Goal: Information Seeking & Learning: Learn about a topic

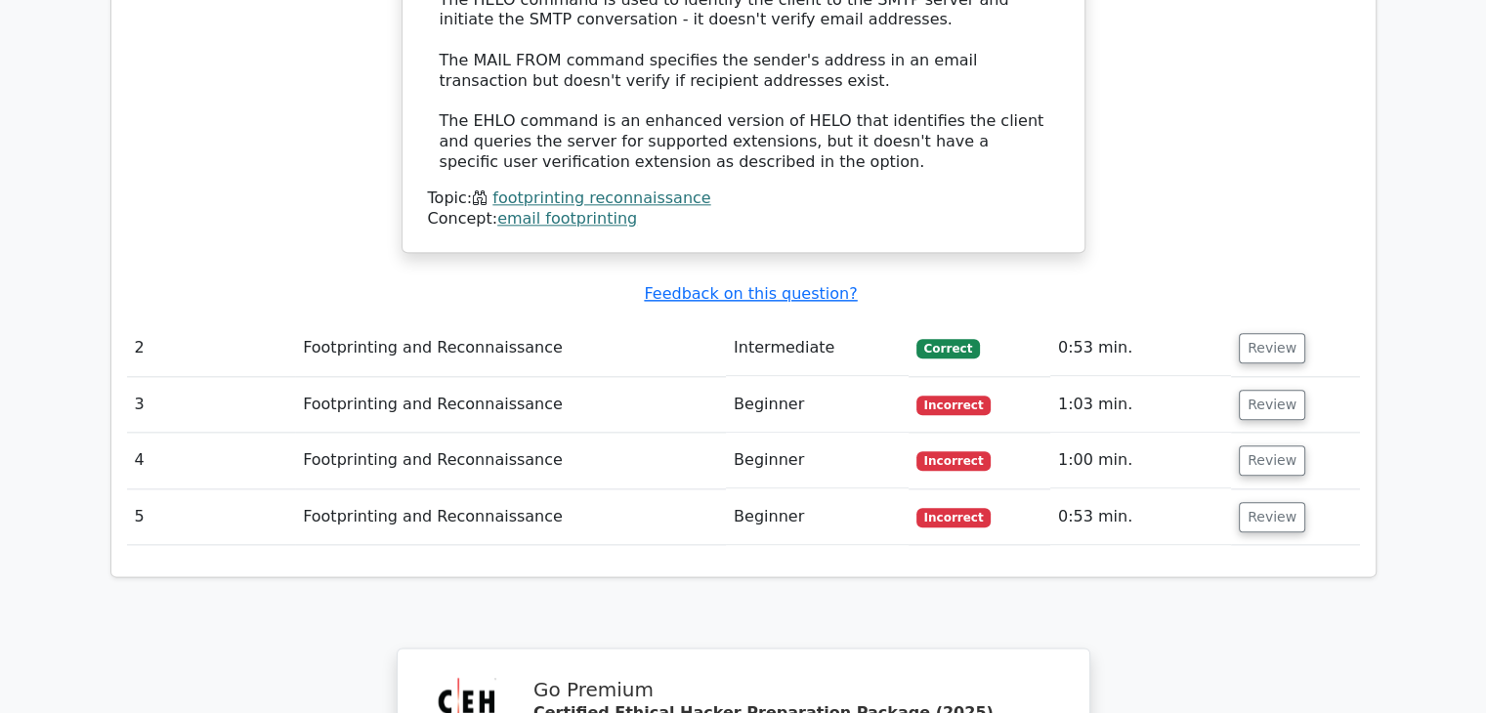
scroll to position [2345, 0]
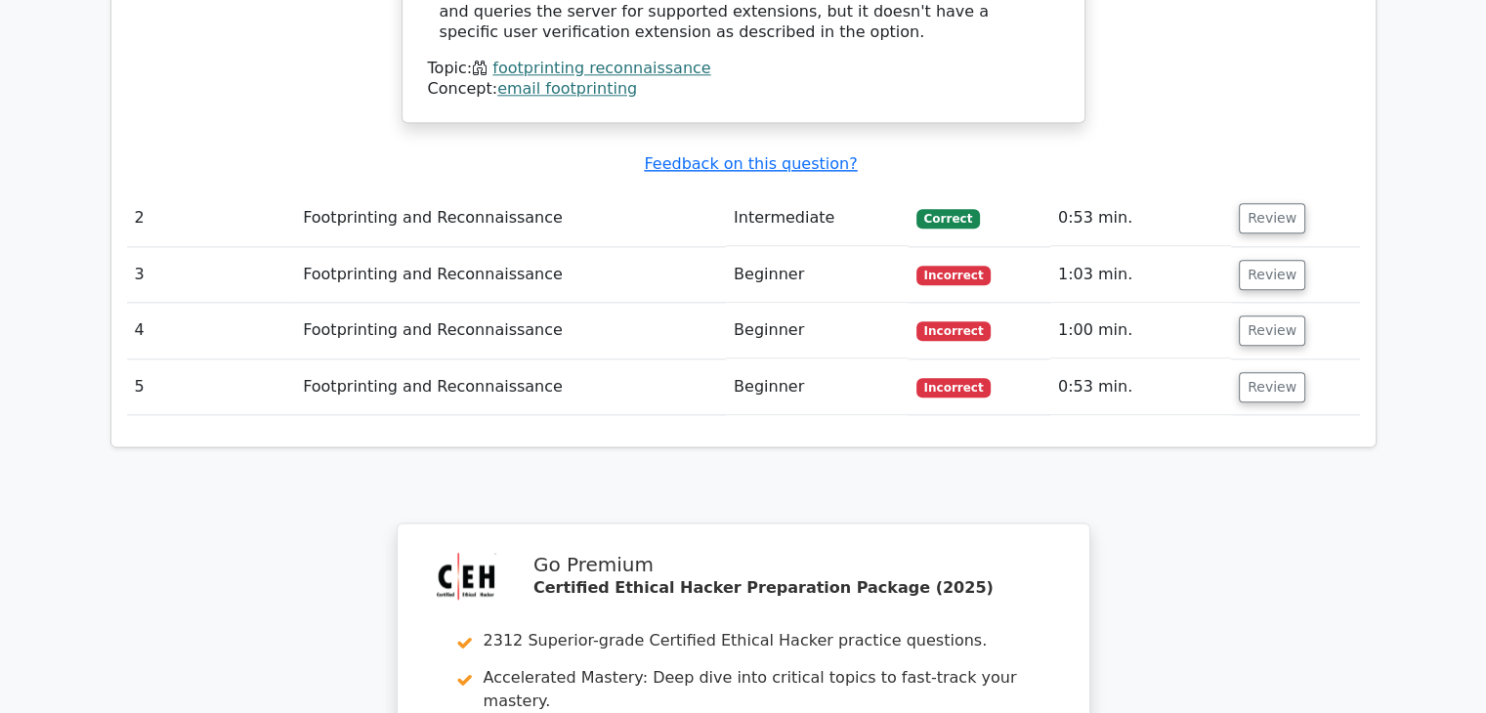
click at [868, 360] on td "Beginner" at bounding box center [817, 388] width 183 height 56
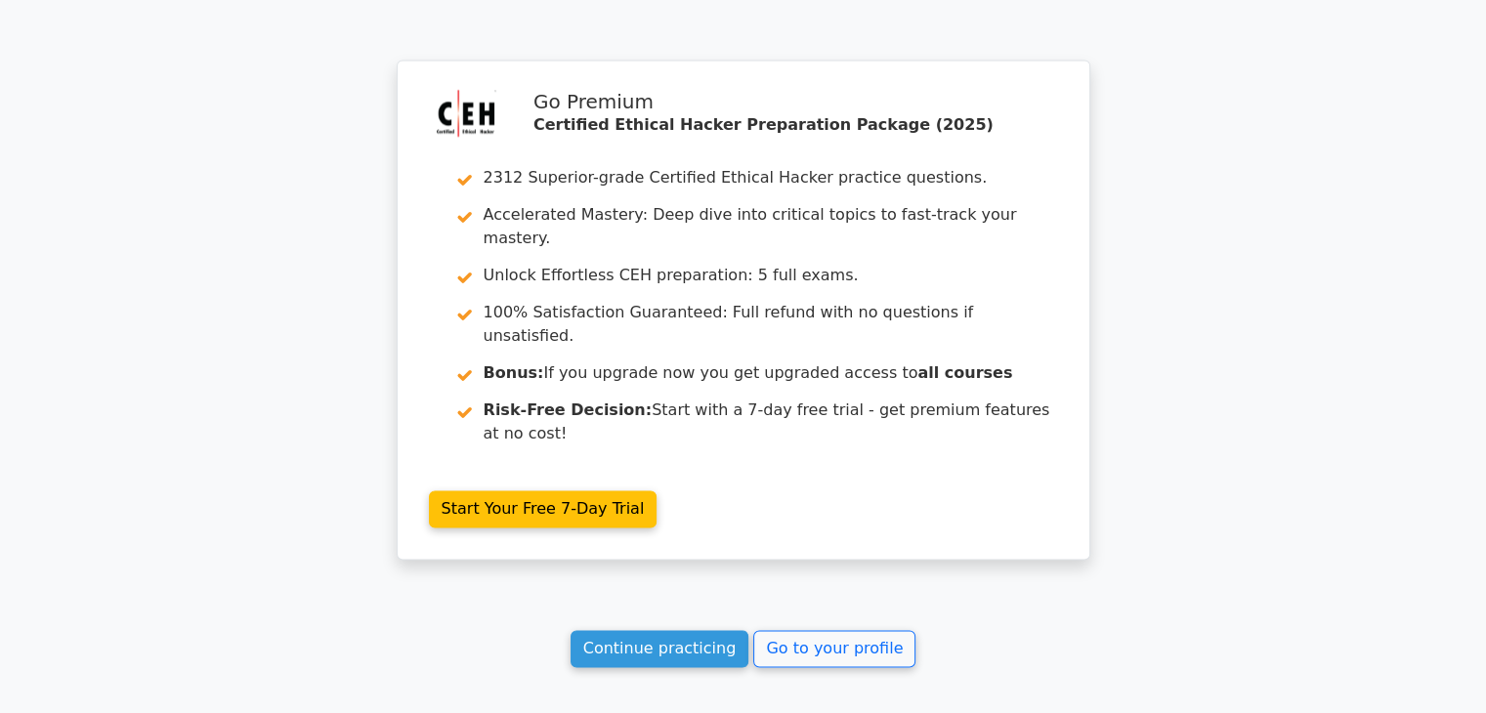
scroll to position [2908, 0]
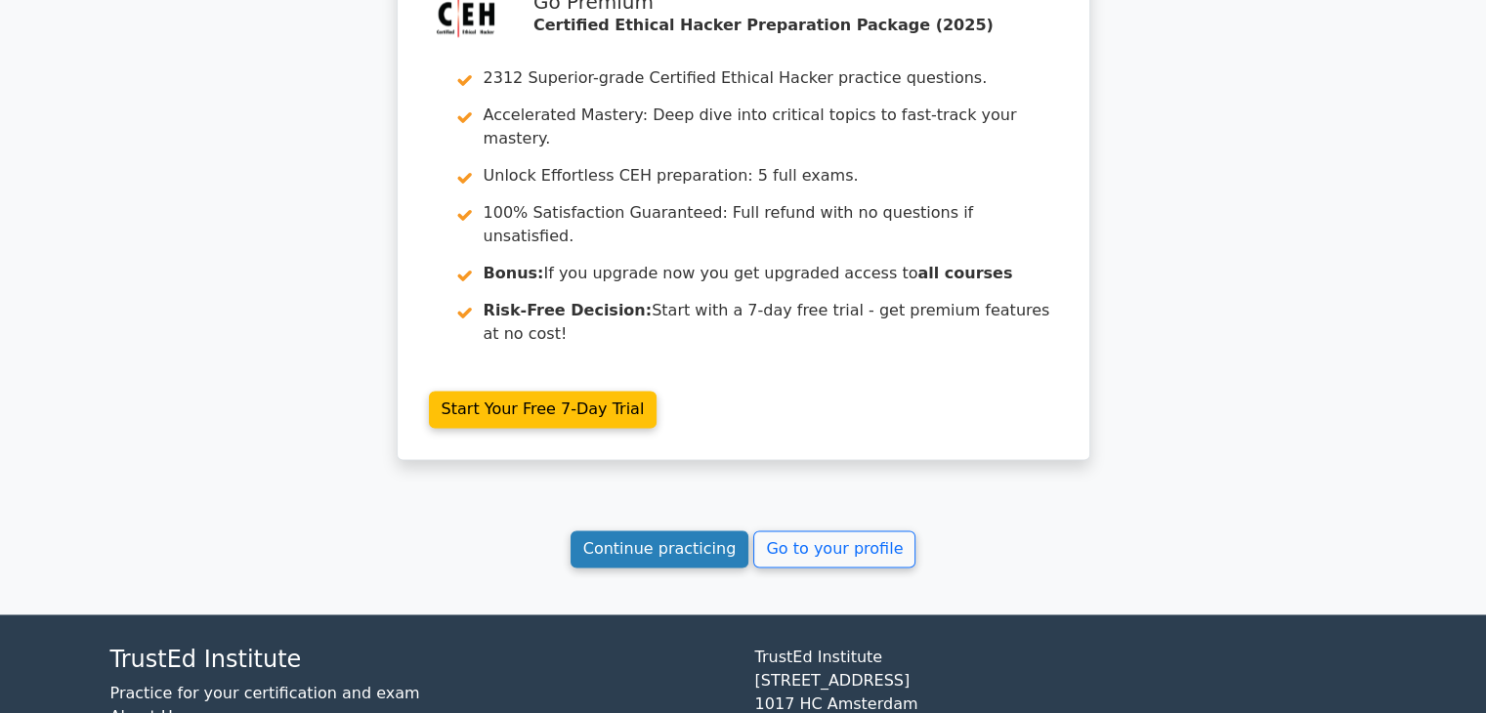
click at [686, 531] on link "Continue practicing" at bounding box center [660, 549] width 179 height 37
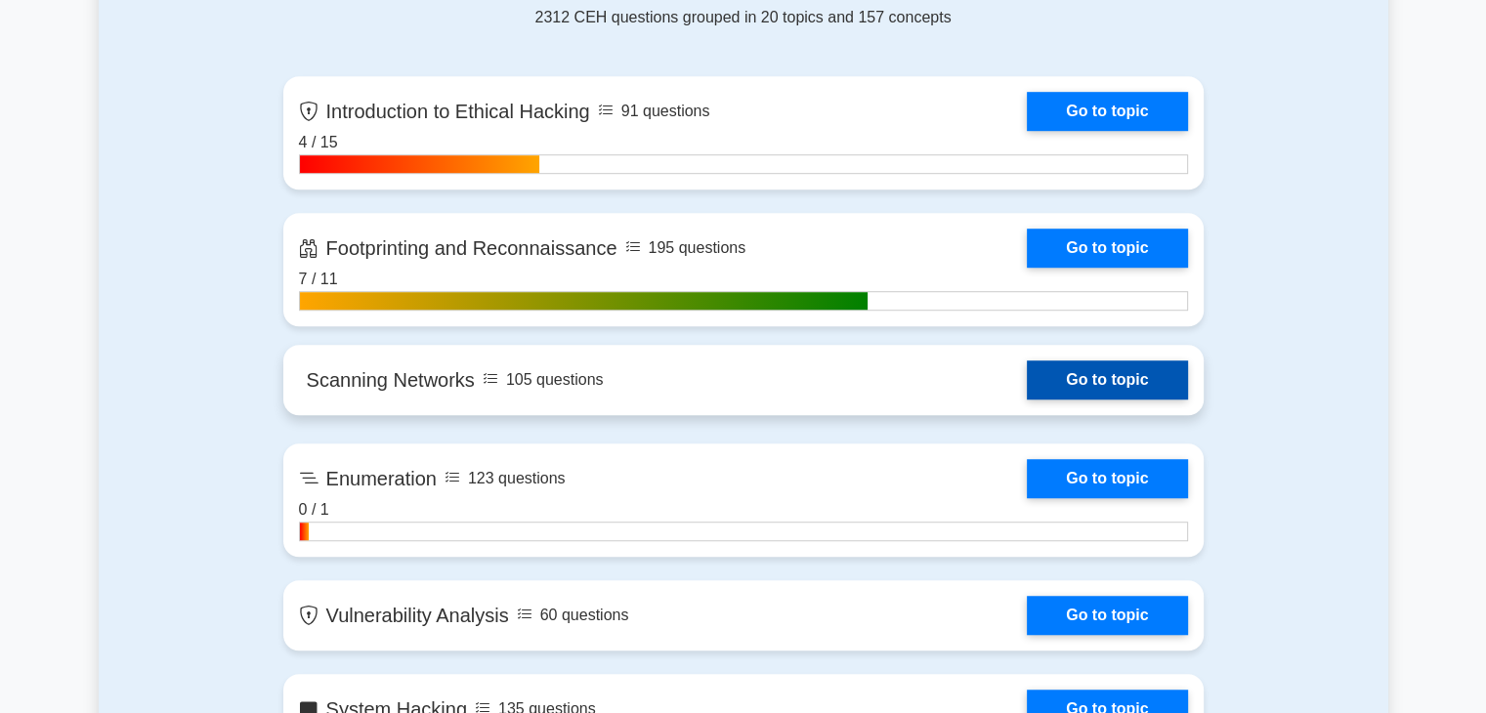
scroll to position [1368, 0]
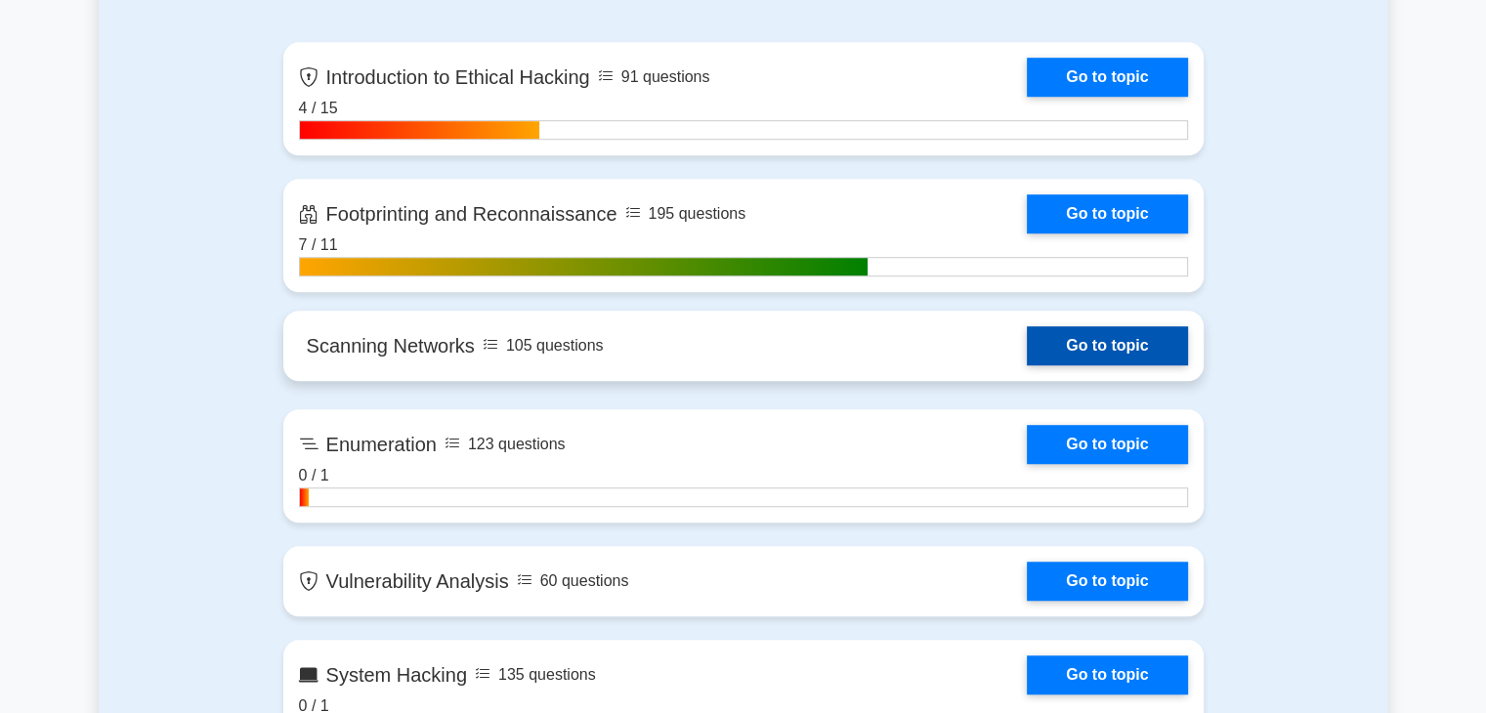
click at [1090, 340] on link "Go to topic" at bounding box center [1107, 345] width 160 height 39
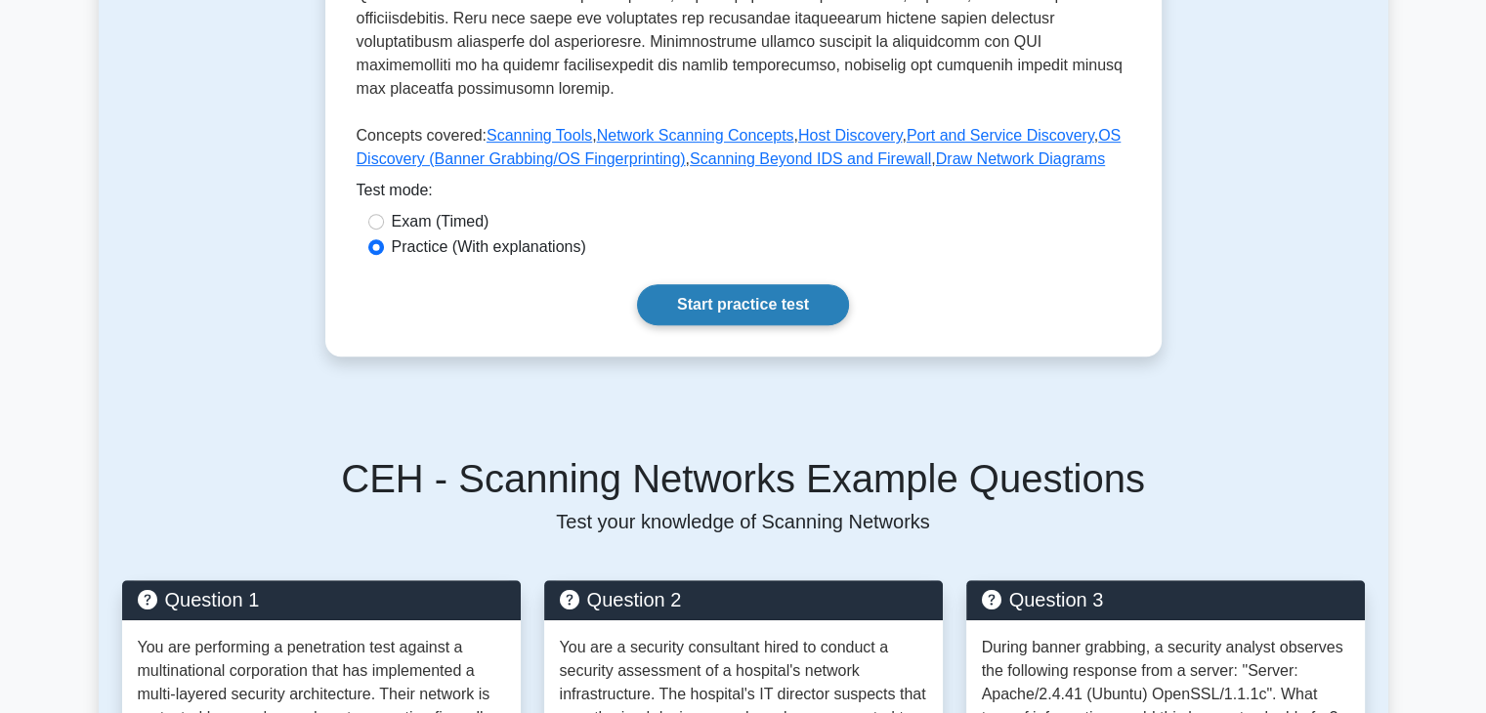
scroll to position [782, 0]
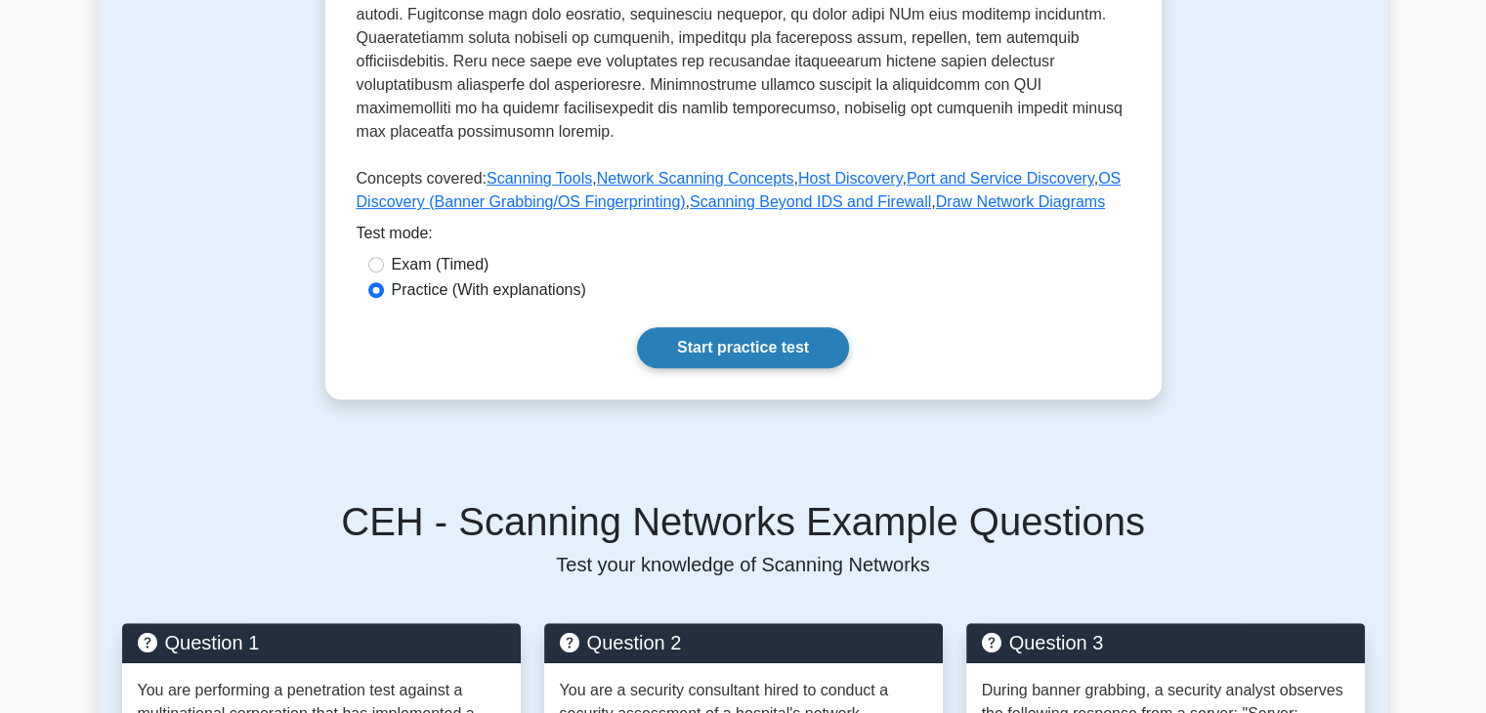
click at [712, 330] on link "Start practice test" at bounding box center [743, 347] width 212 height 41
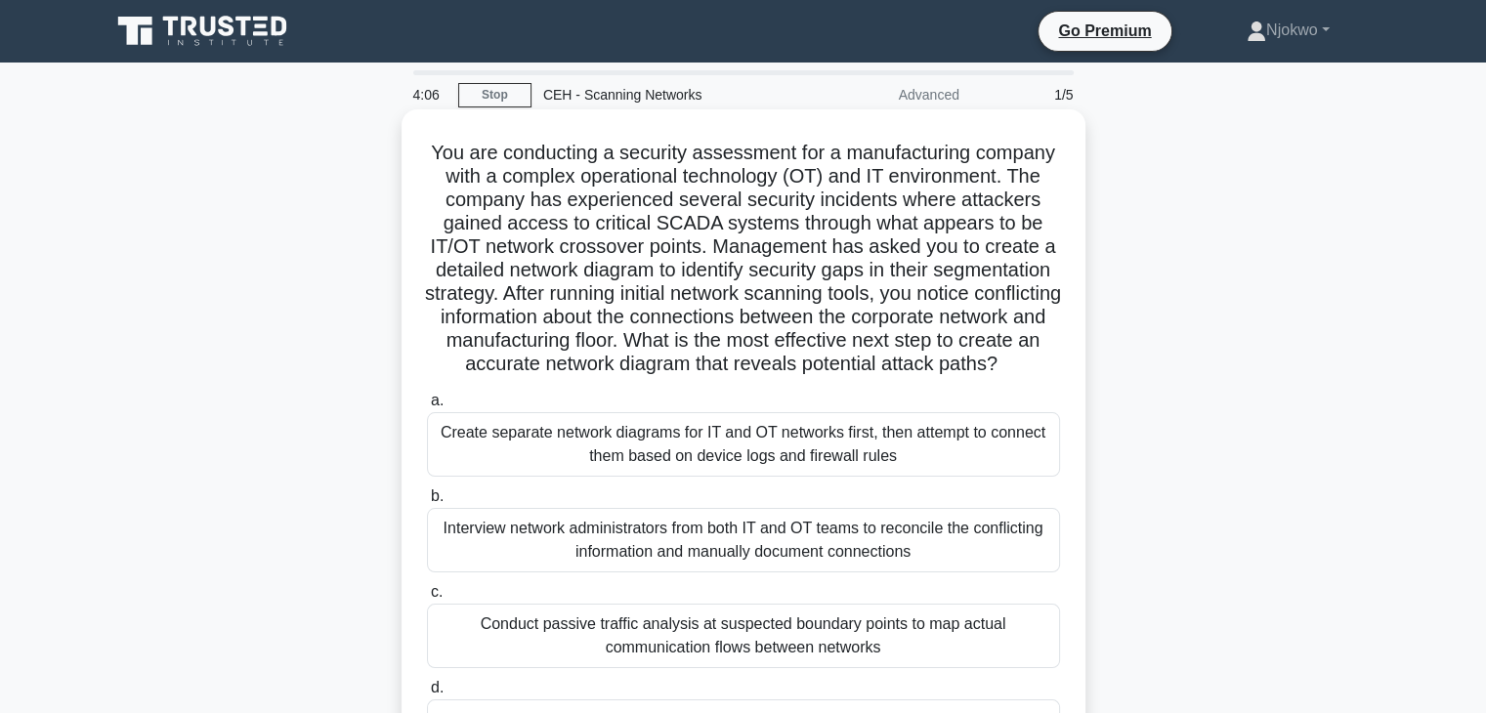
scroll to position [195, 0]
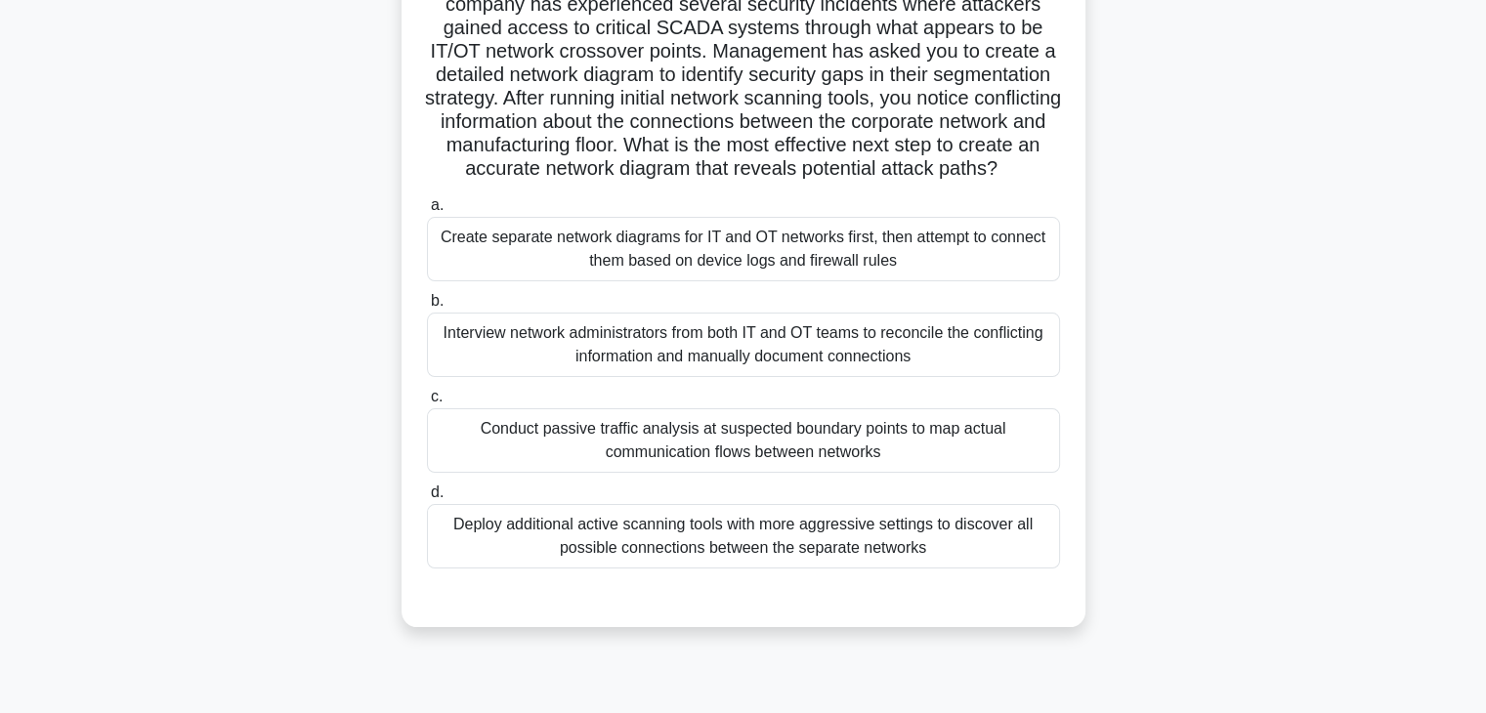
click at [789, 467] on div "Conduct passive traffic analysis at suspected boundary points to map actual com…" at bounding box center [743, 441] width 633 height 65
click at [427, 404] on input "c. Conduct passive traffic analysis at suspected boundary points to map actual …" at bounding box center [427, 397] width 0 height 13
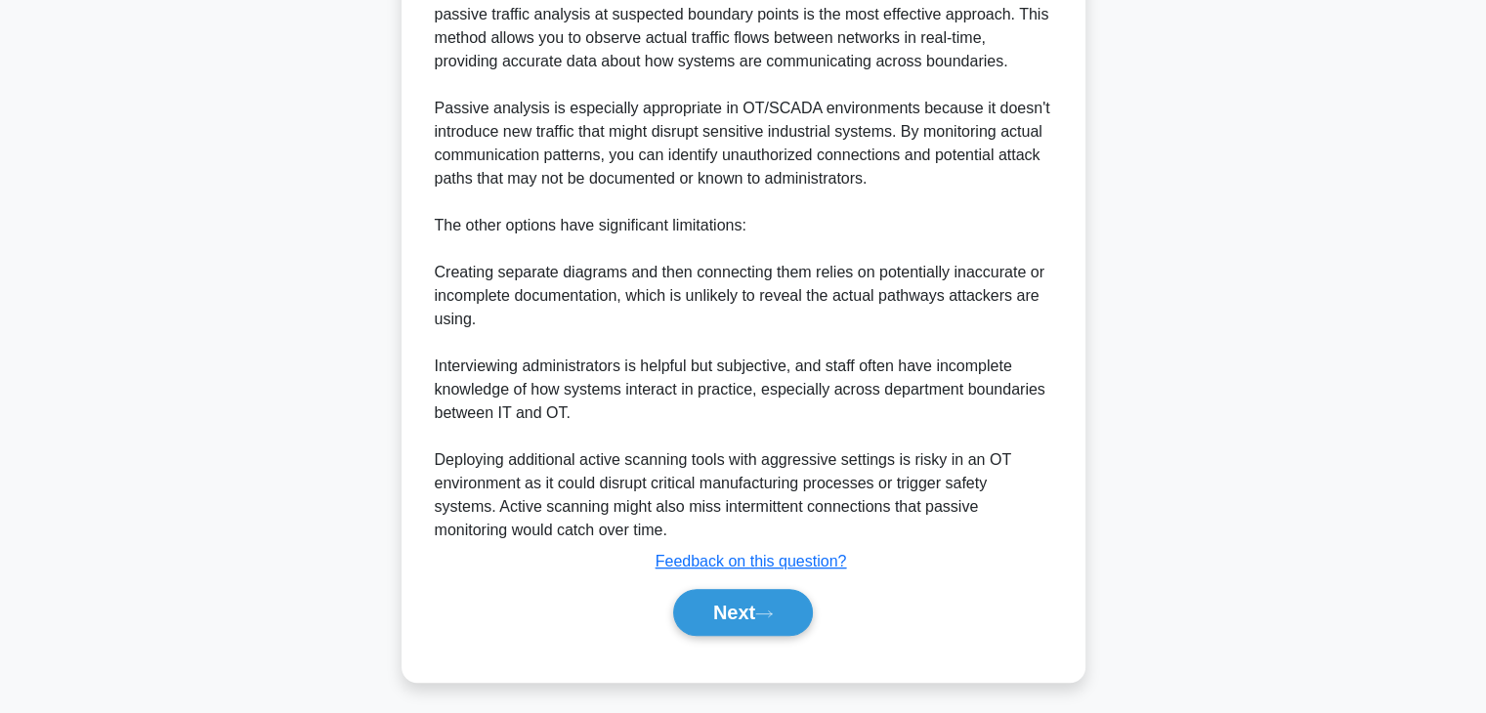
scroll to position [889, 0]
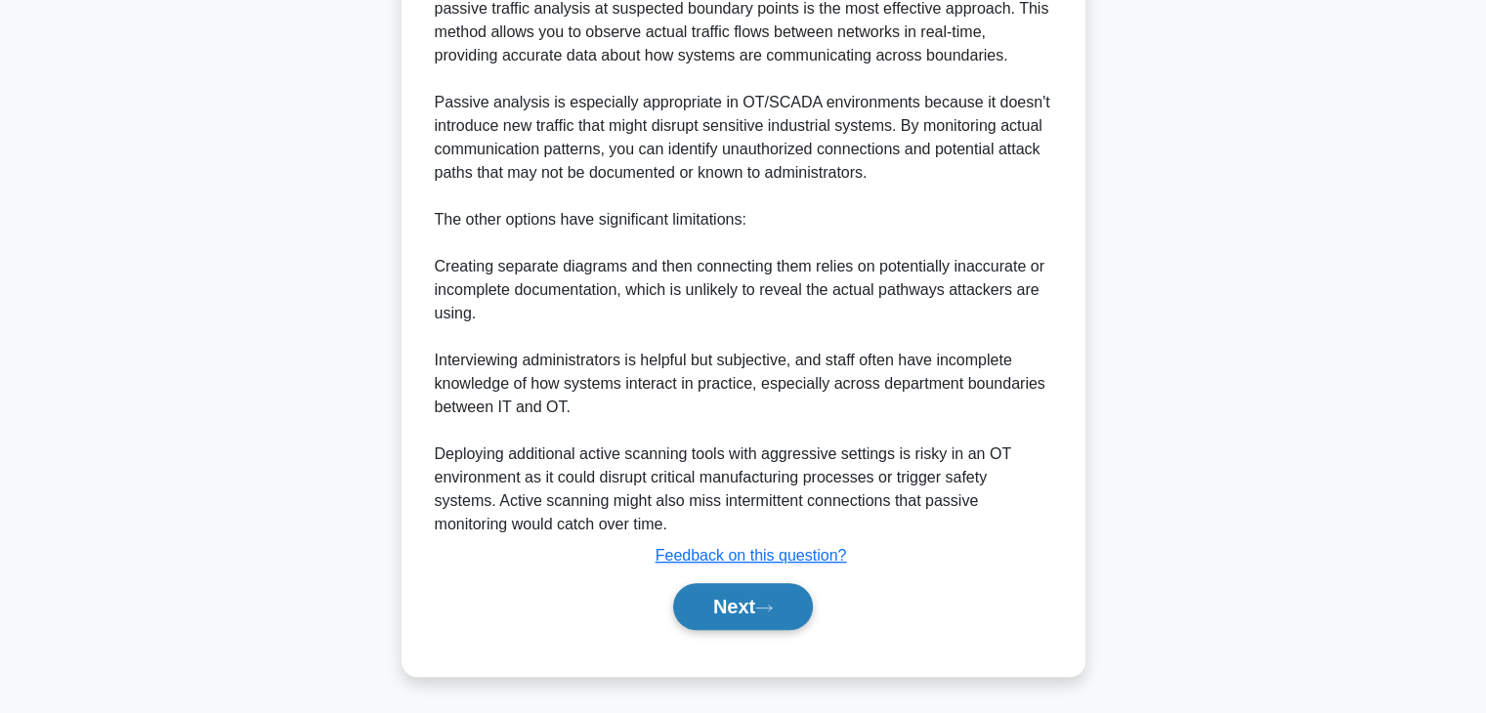
click at [727, 599] on button "Next" at bounding box center [743, 606] width 140 height 47
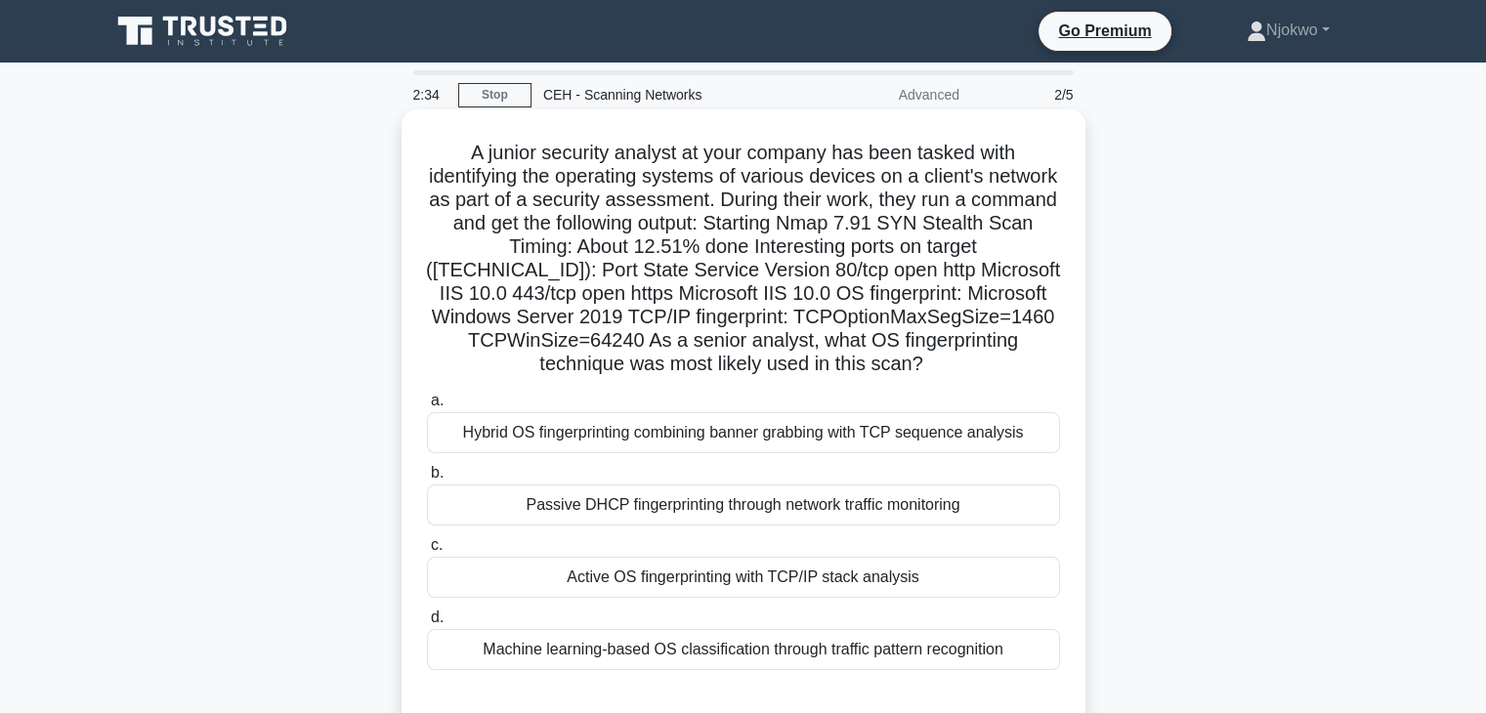
scroll to position [195, 0]
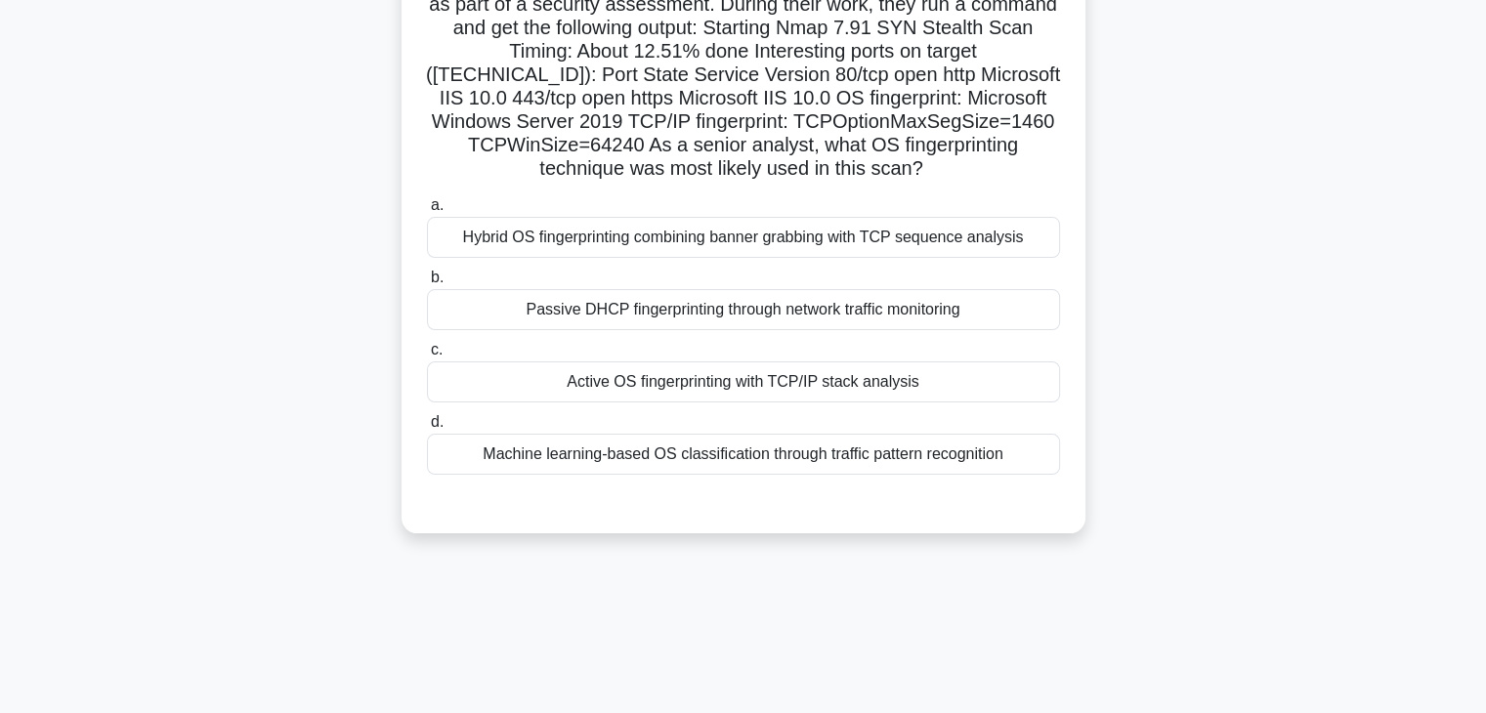
click at [762, 380] on div "Active OS fingerprinting with TCP/IP stack analysis" at bounding box center [743, 382] width 633 height 41
click at [427, 357] on input "c. Active OS fingerprinting with TCP/IP stack analysis" at bounding box center [427, 350] width 0 height 13
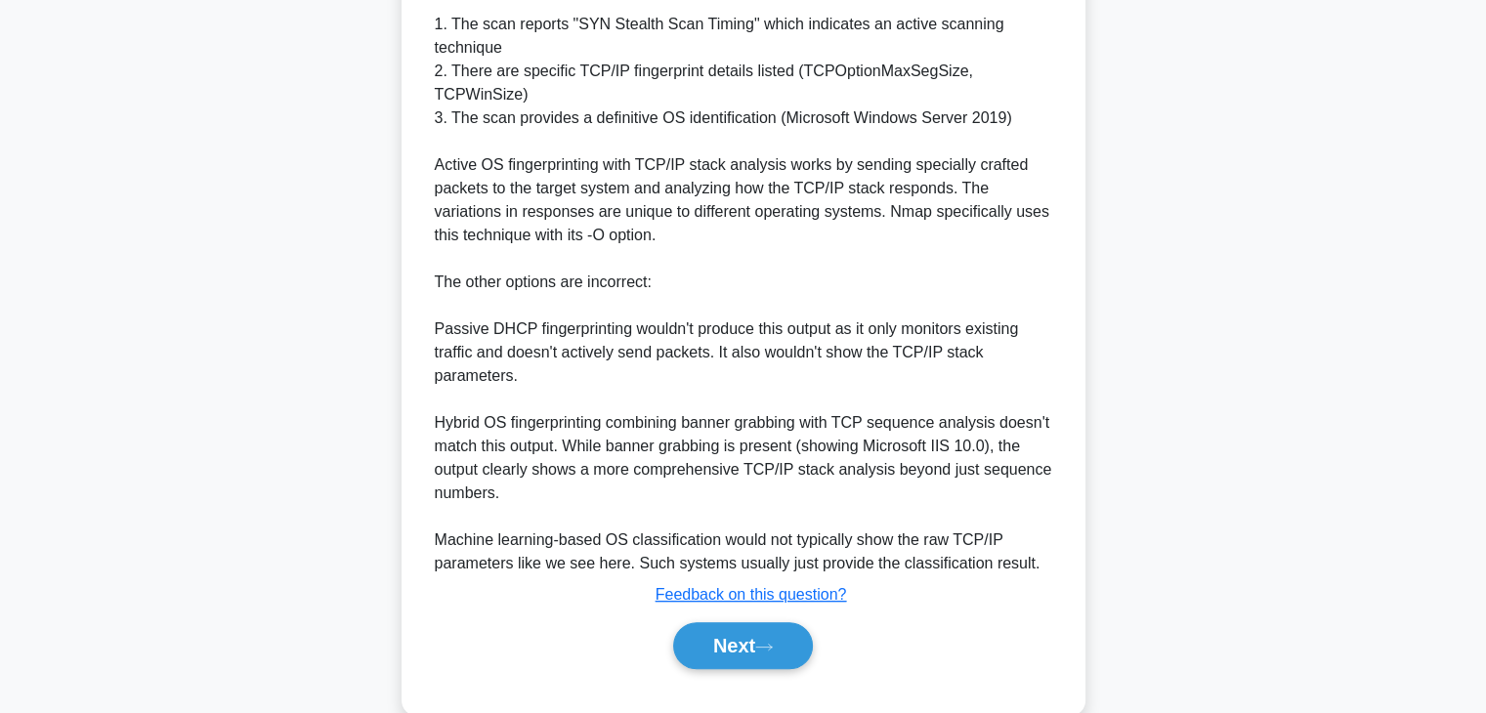
scroll to position [842, 0]
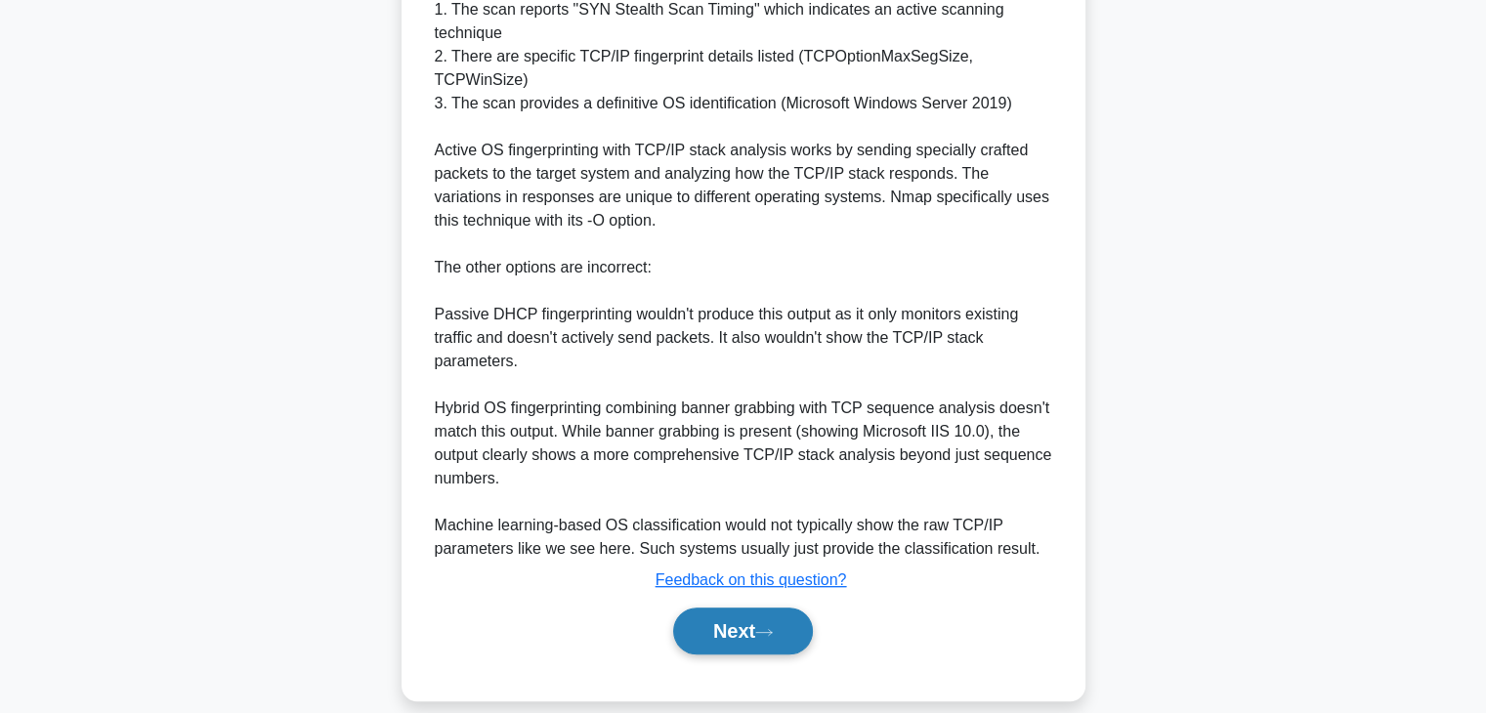
click at [716, 608] on button "Next" at bounding box center [743, 631] width 140 height 47
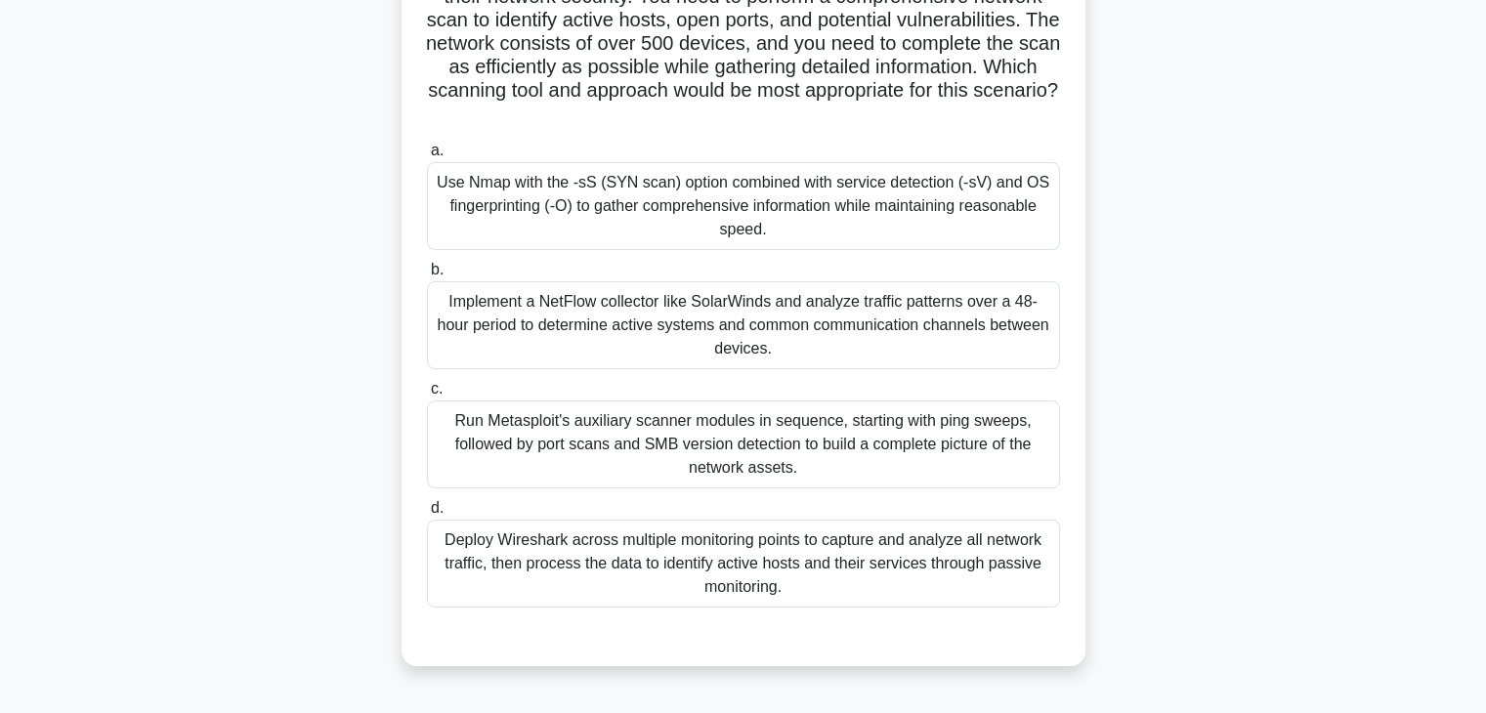
scroll to position [148, 0]
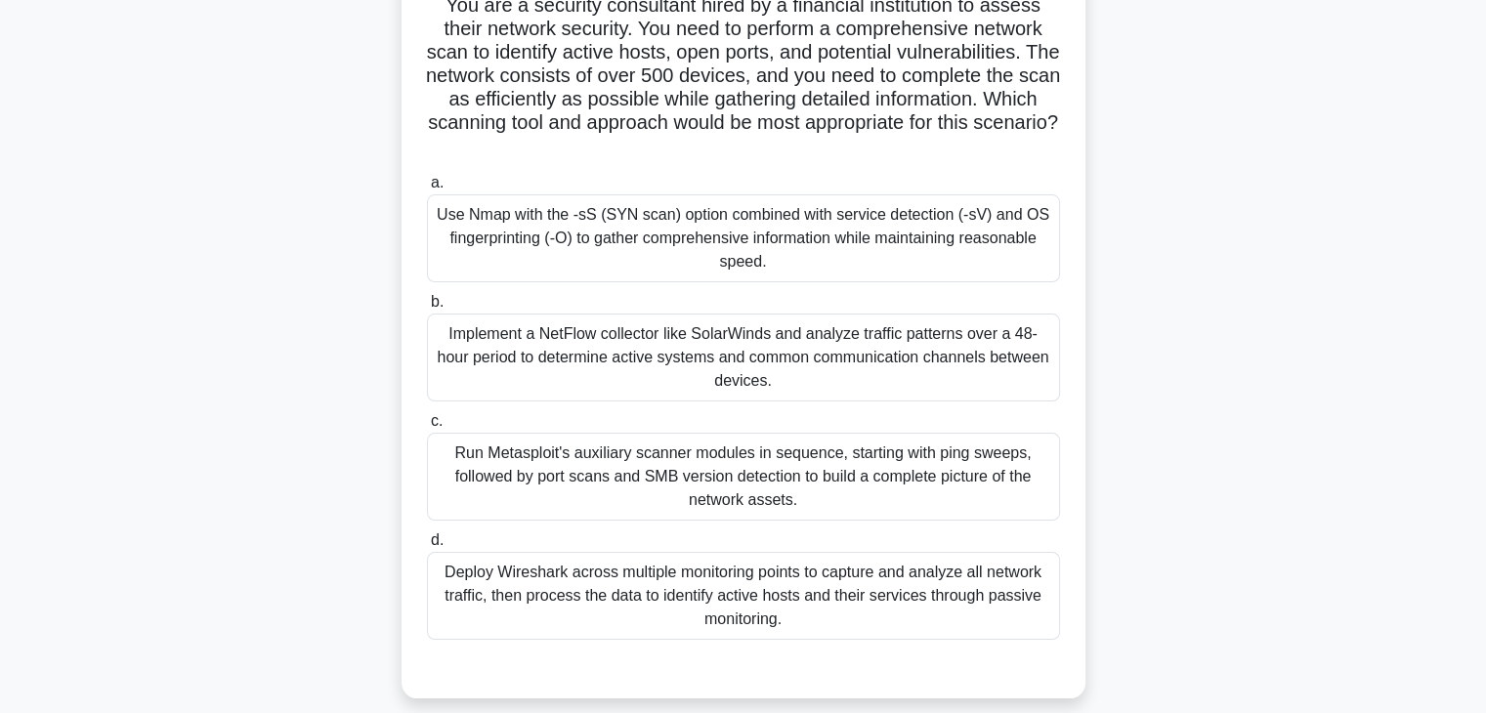
click at [649, 461] on div "Run Metasploit's auxiliary scanner modules in sequence, starting with ping swee…" at bounding box center [743, 477] width 633 height 88
click at [427, 428] on input "c. Run Metasploit's auxiliary scanner modules in sequence, starting with ping s…" at bounding box center [427, 421] width 0 height 13
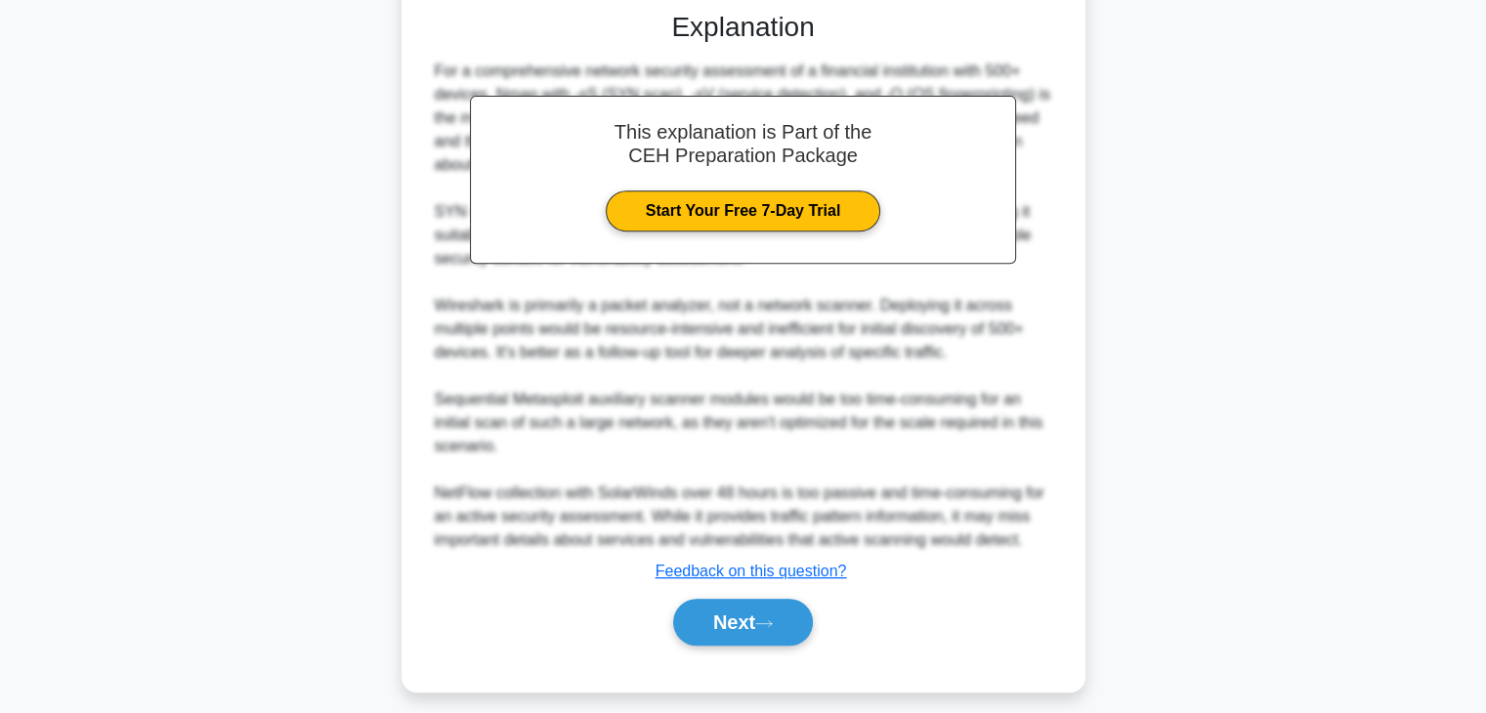
scroll to position [821, 0]
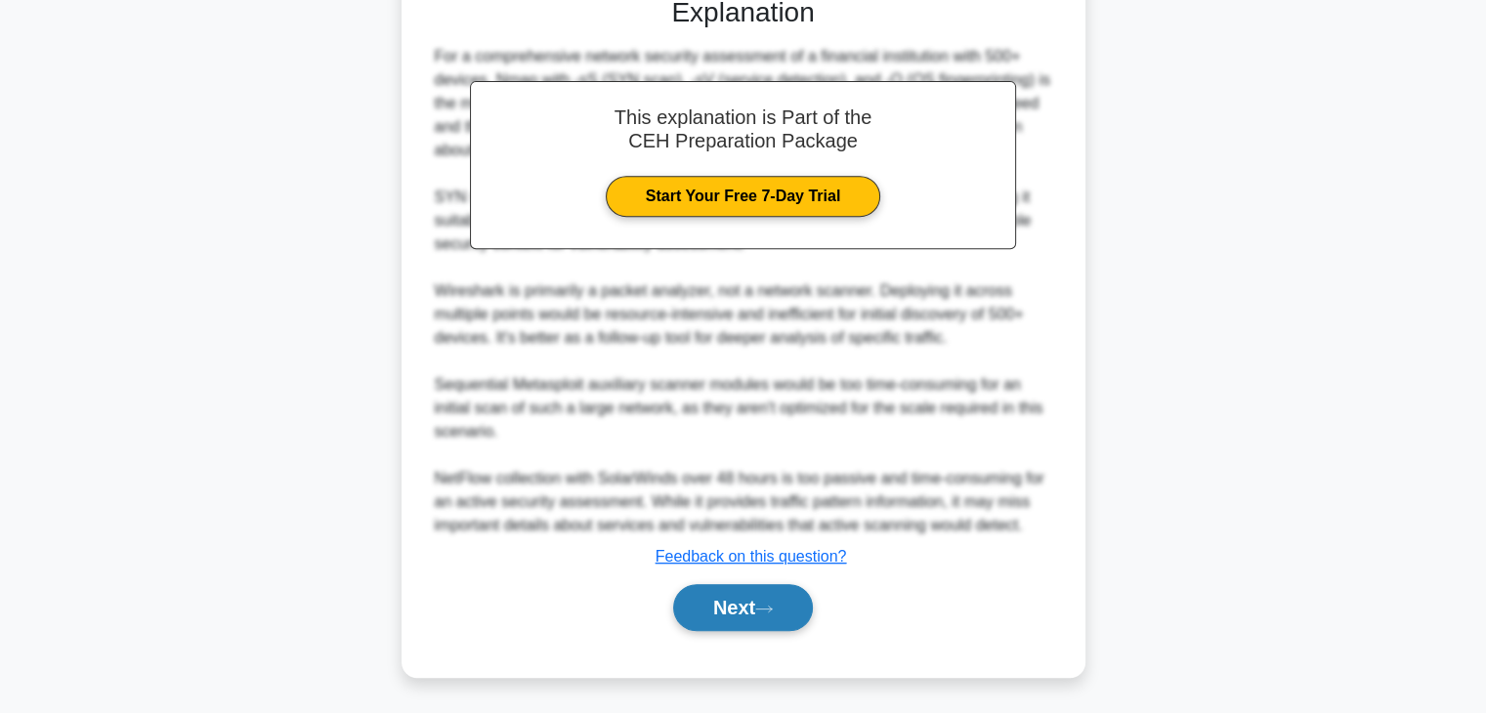
click at [726, 607] on button "Next" at bounding box center [743, 607] width 140 height 47
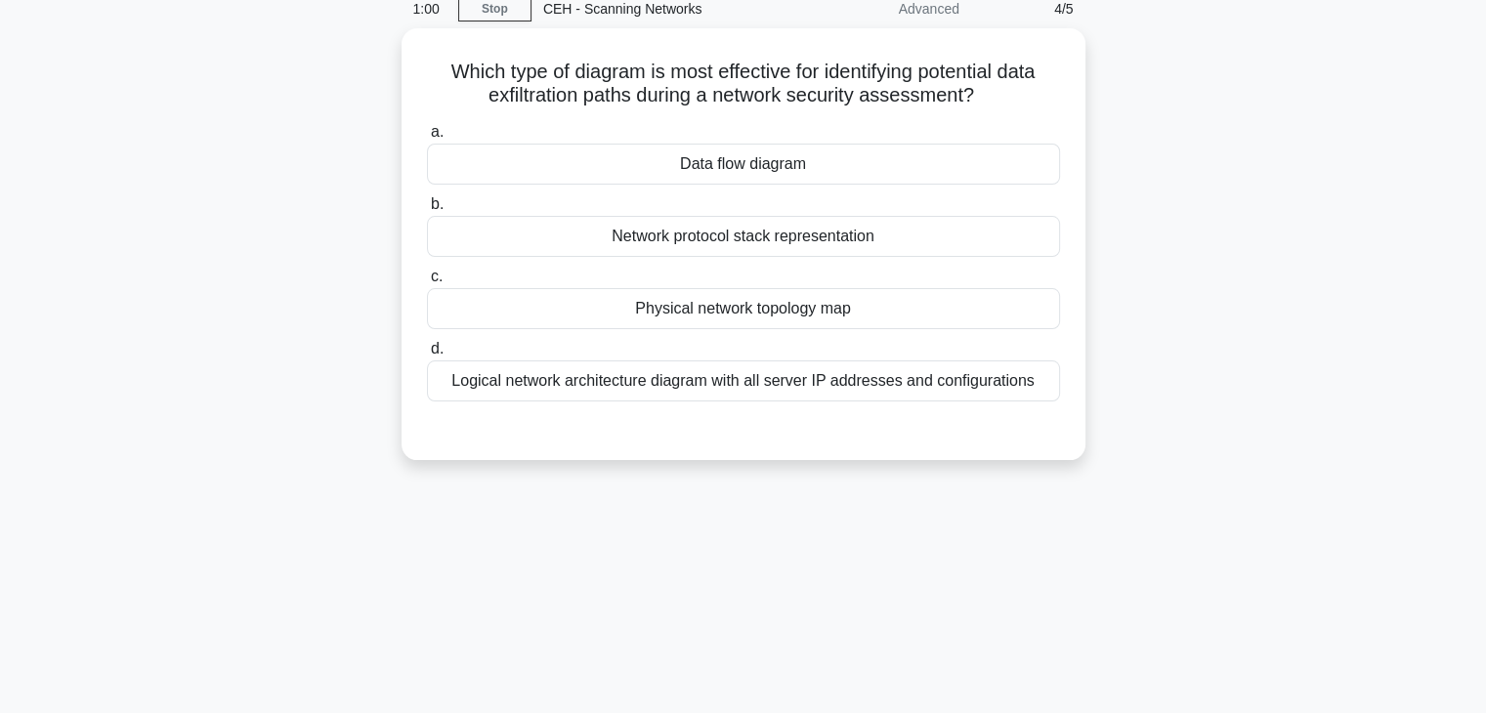
scroll to position [0, 0]
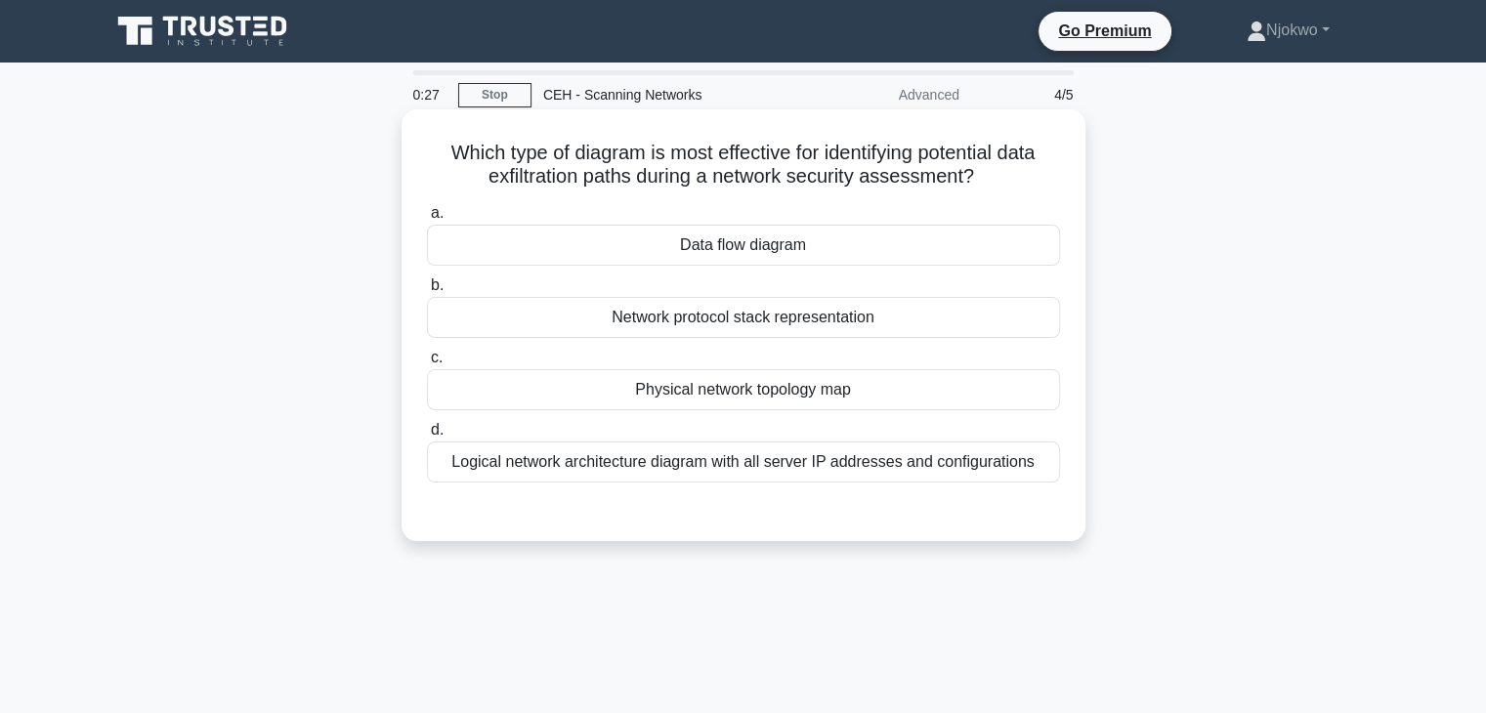
click at [724, 312] on div "Network protocol stack representation" at bounding box center [743, 317] width 633 height 41
click at [427, 292] on input "b. Network protocol stack representation" at bounding box center [427, 286] width 0 height 13
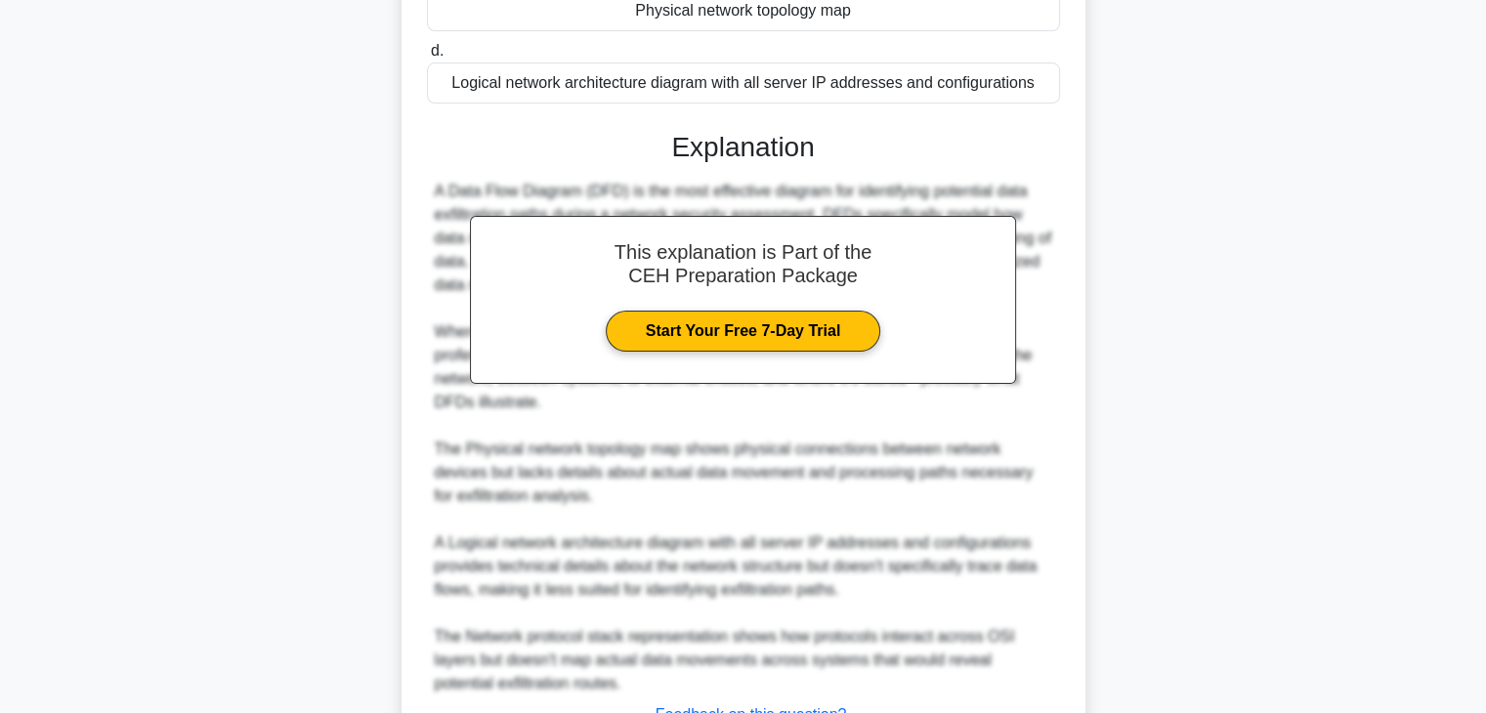
scroll to position [539, 0]
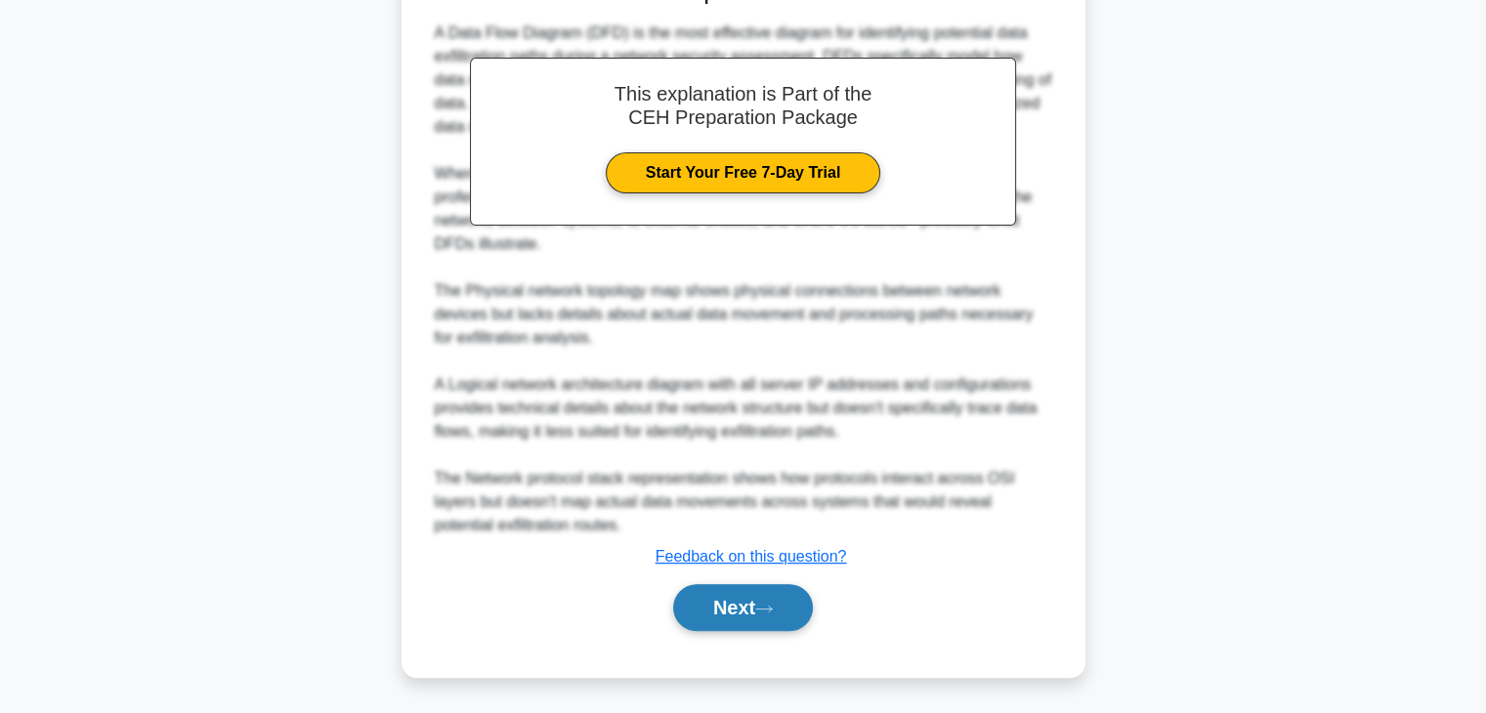
click at [731, 602] on button "Next" at bounding box center [743, 607] width 140 height 47
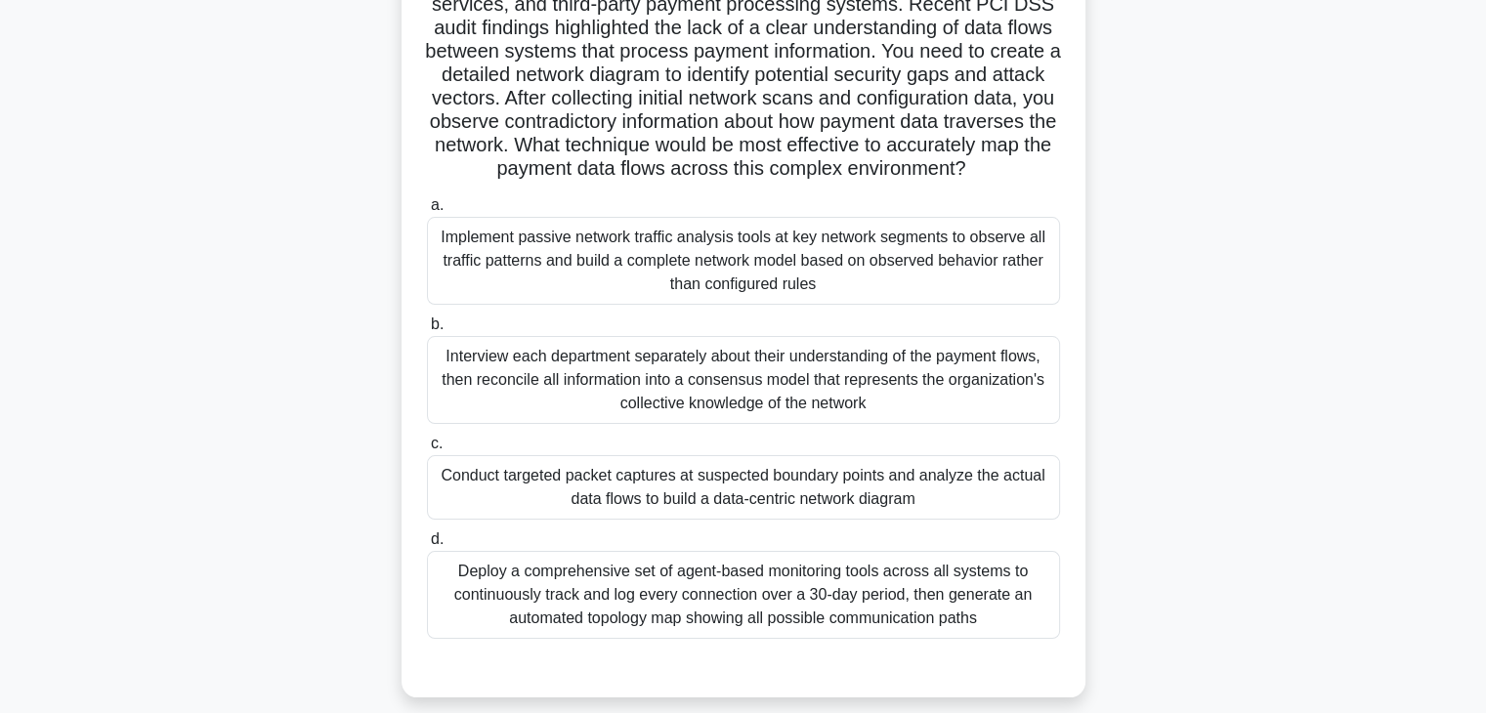
scroll to position [0, 0]
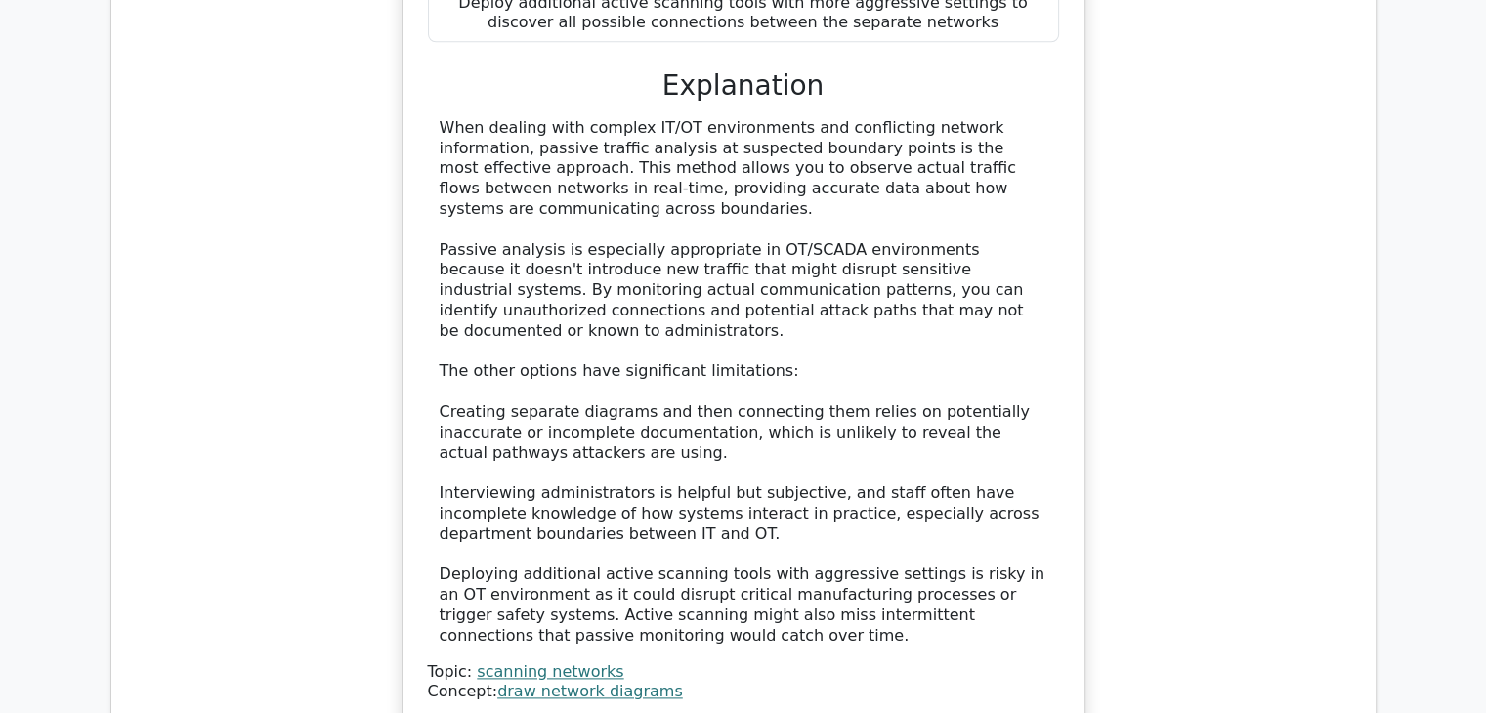
scroll to position [2736, 0]
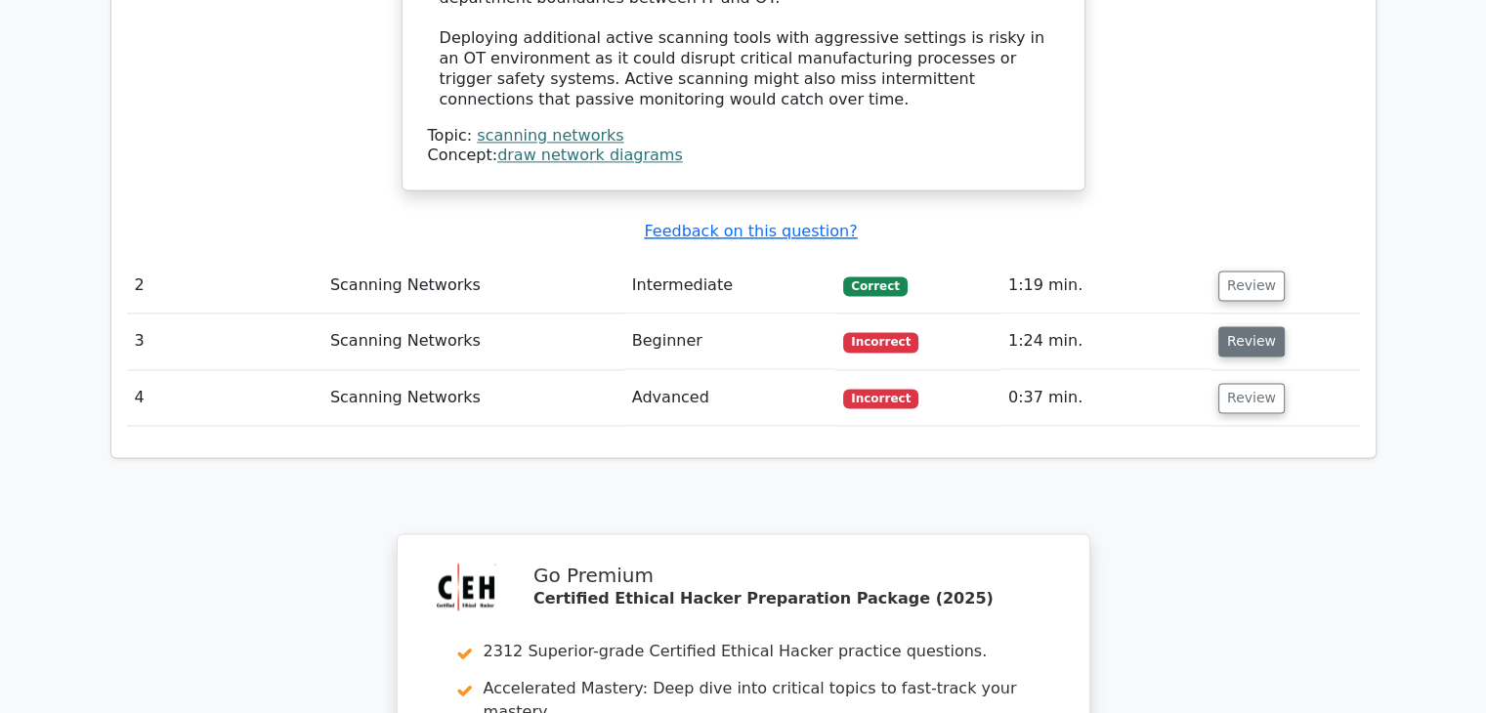
click at [1252, 326] on button "Review" at bounding box center [1252, 341] width 66 height 30
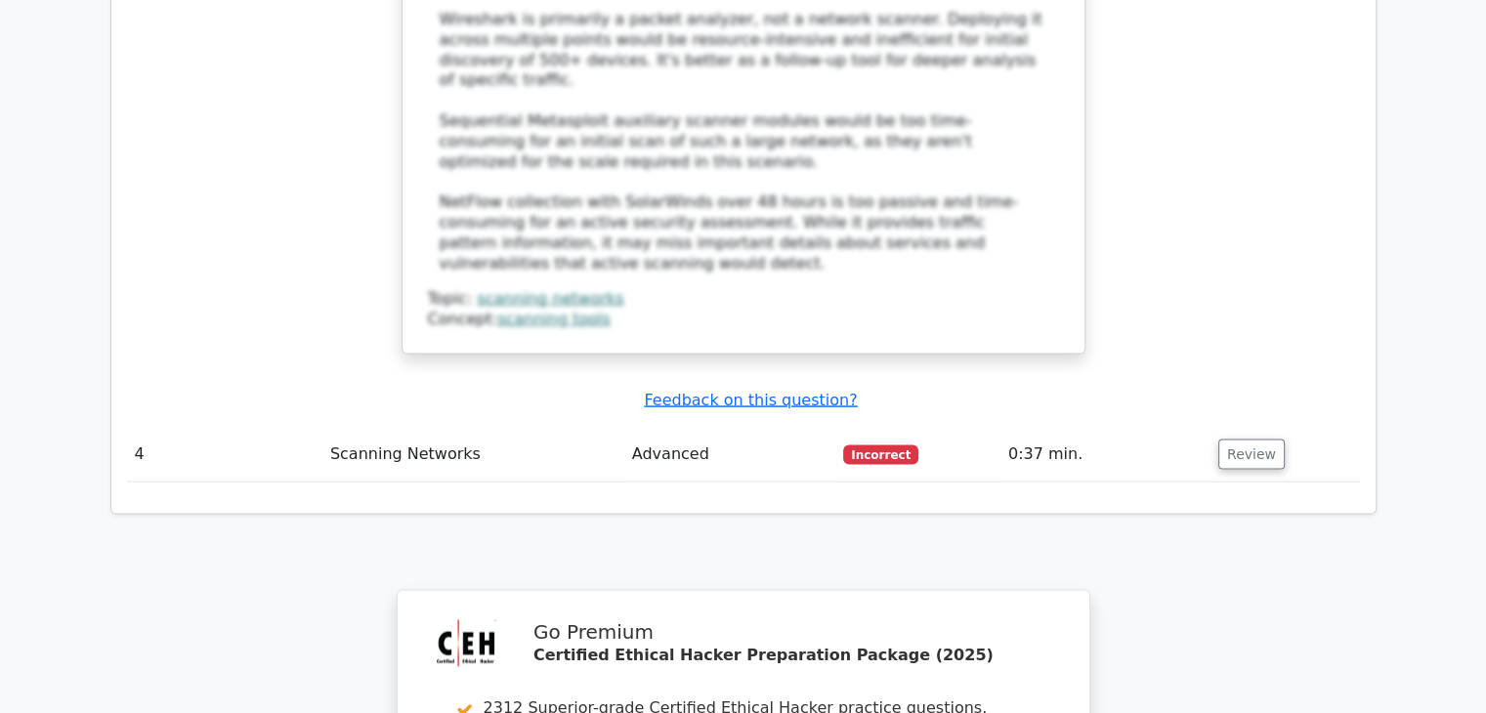
scroll to position [3909, 0]
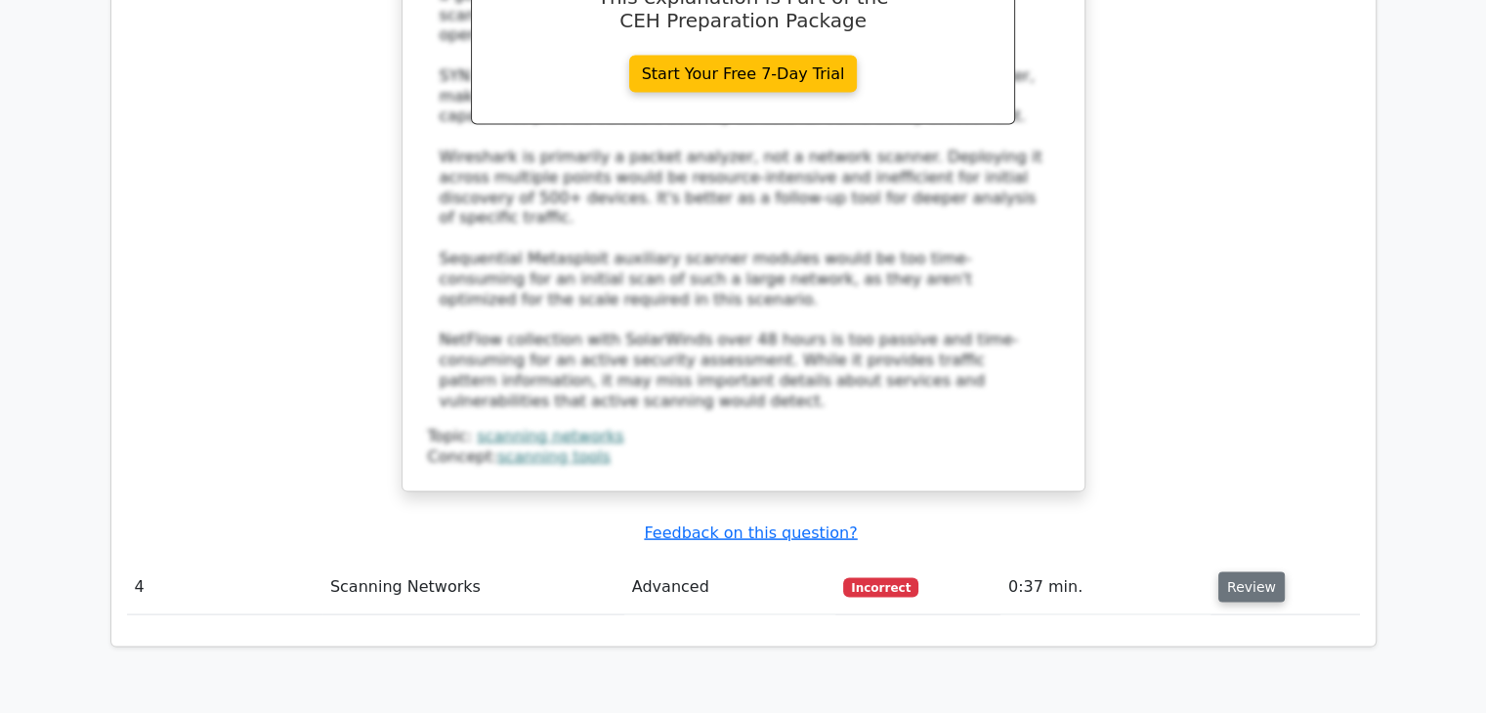
click at [1245, 573] on button "Review" at bounding box center [1252, 588] width 66 height 30
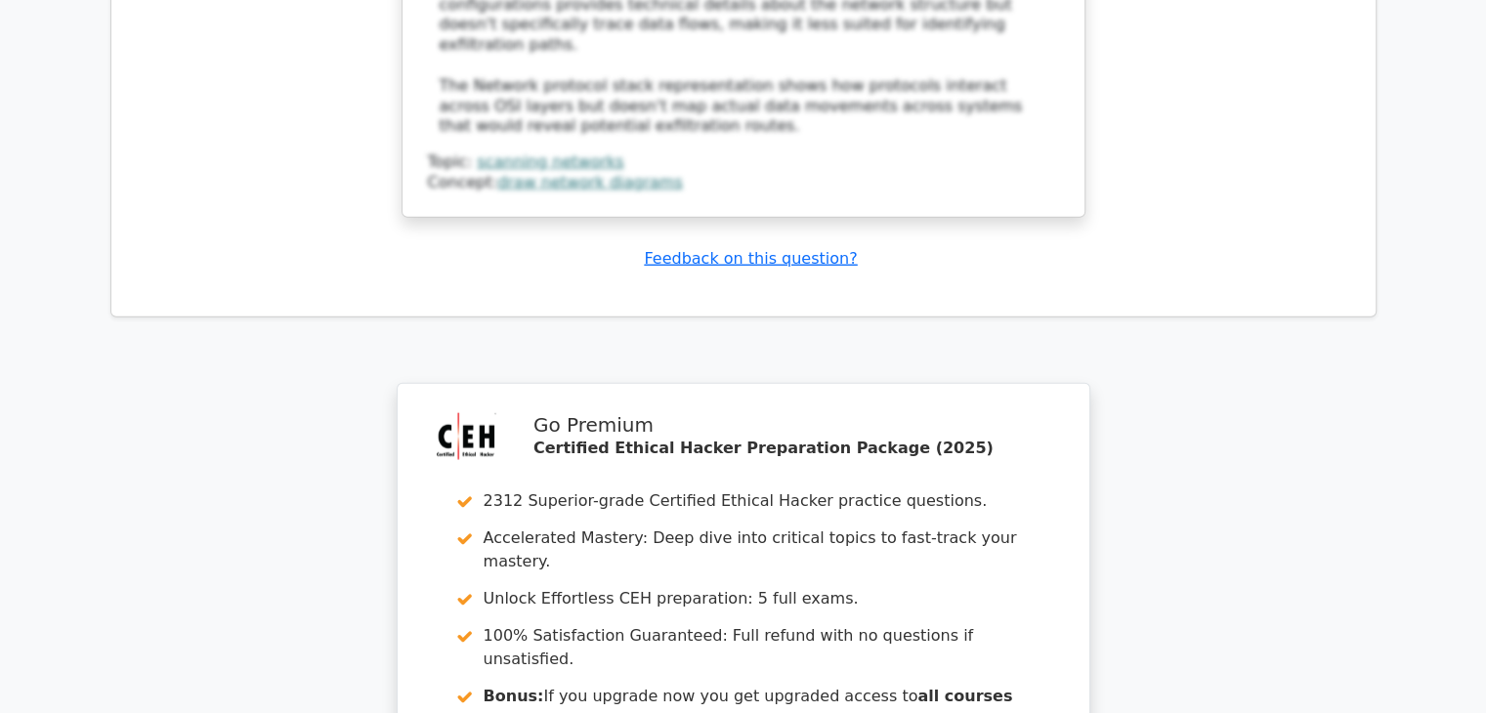
scroll to position [5559, 0]
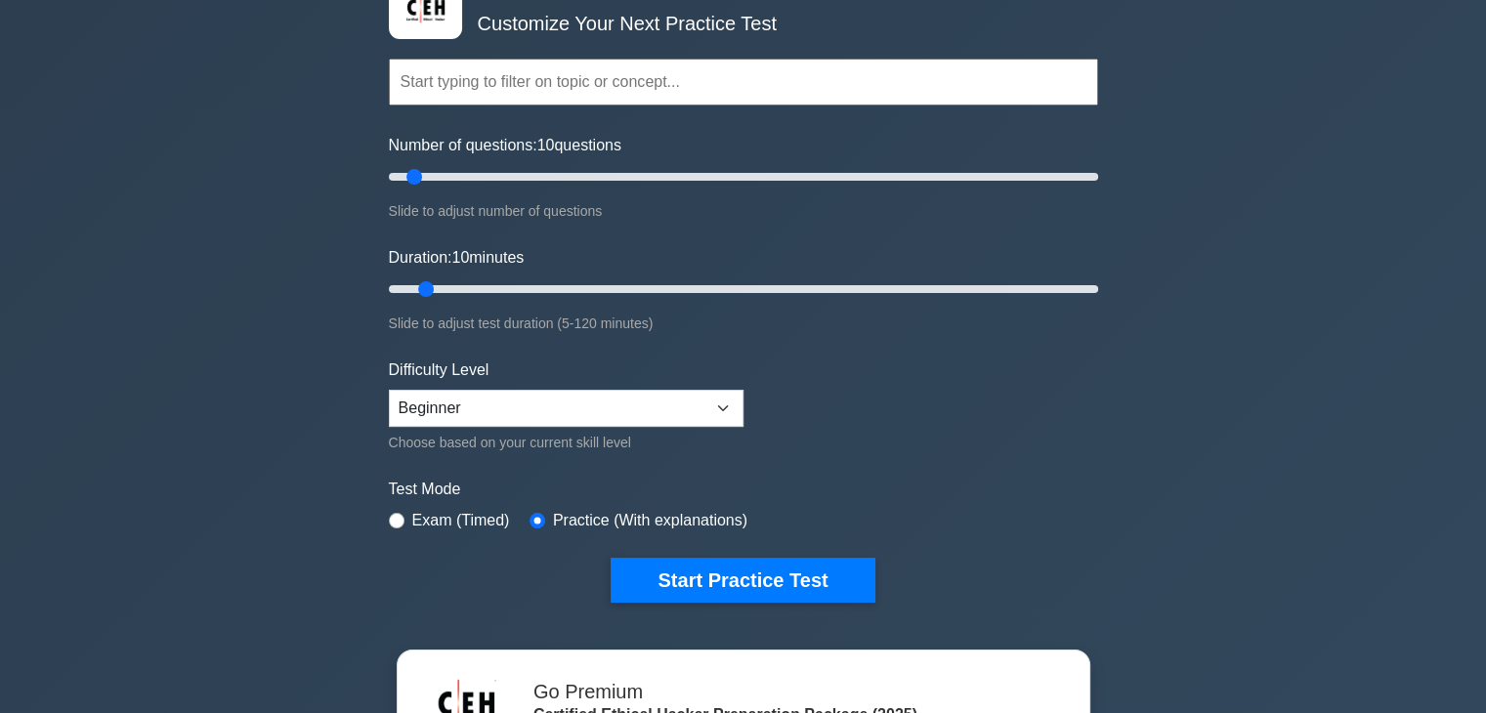
scroll to position [195, 0]
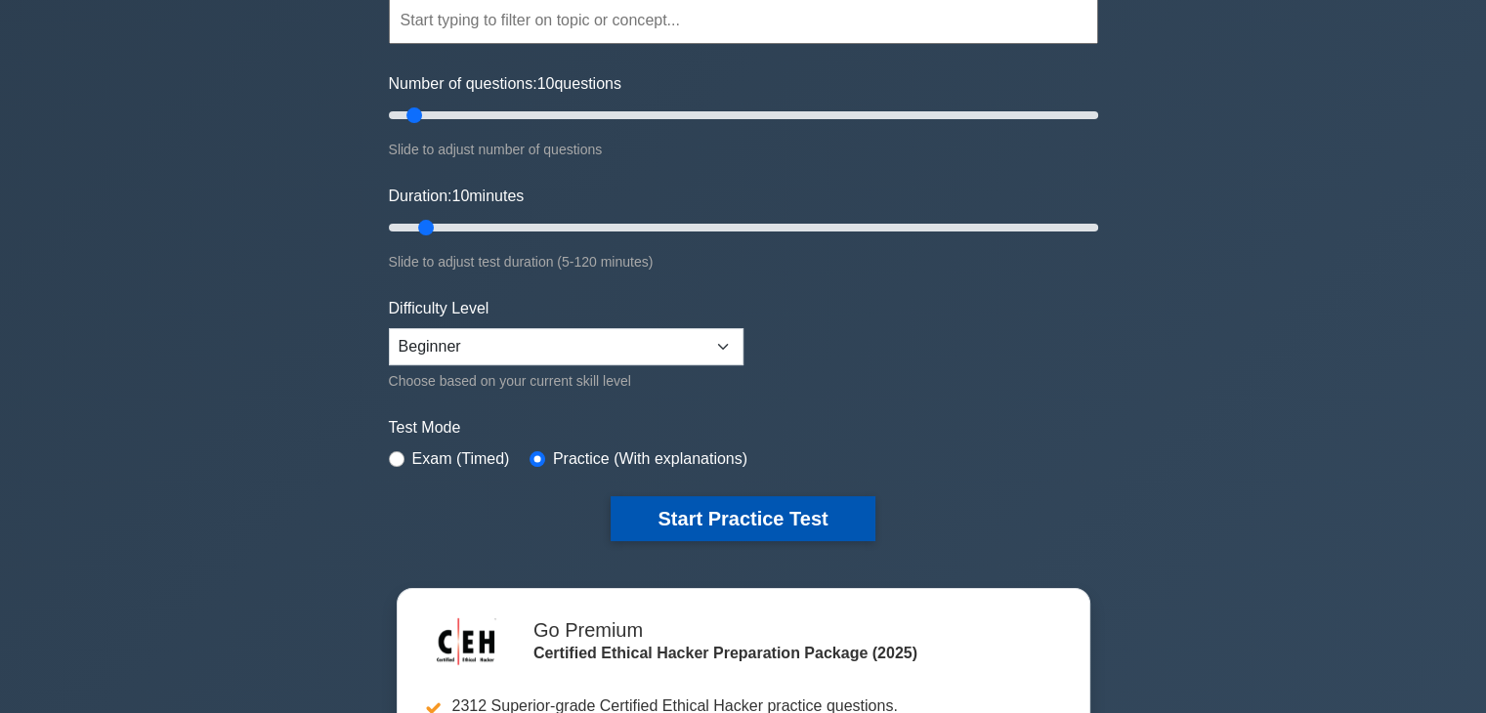
click at [669, 511] on button "Start Practice Test" at bounding box center [743, 518] width 264 height 45
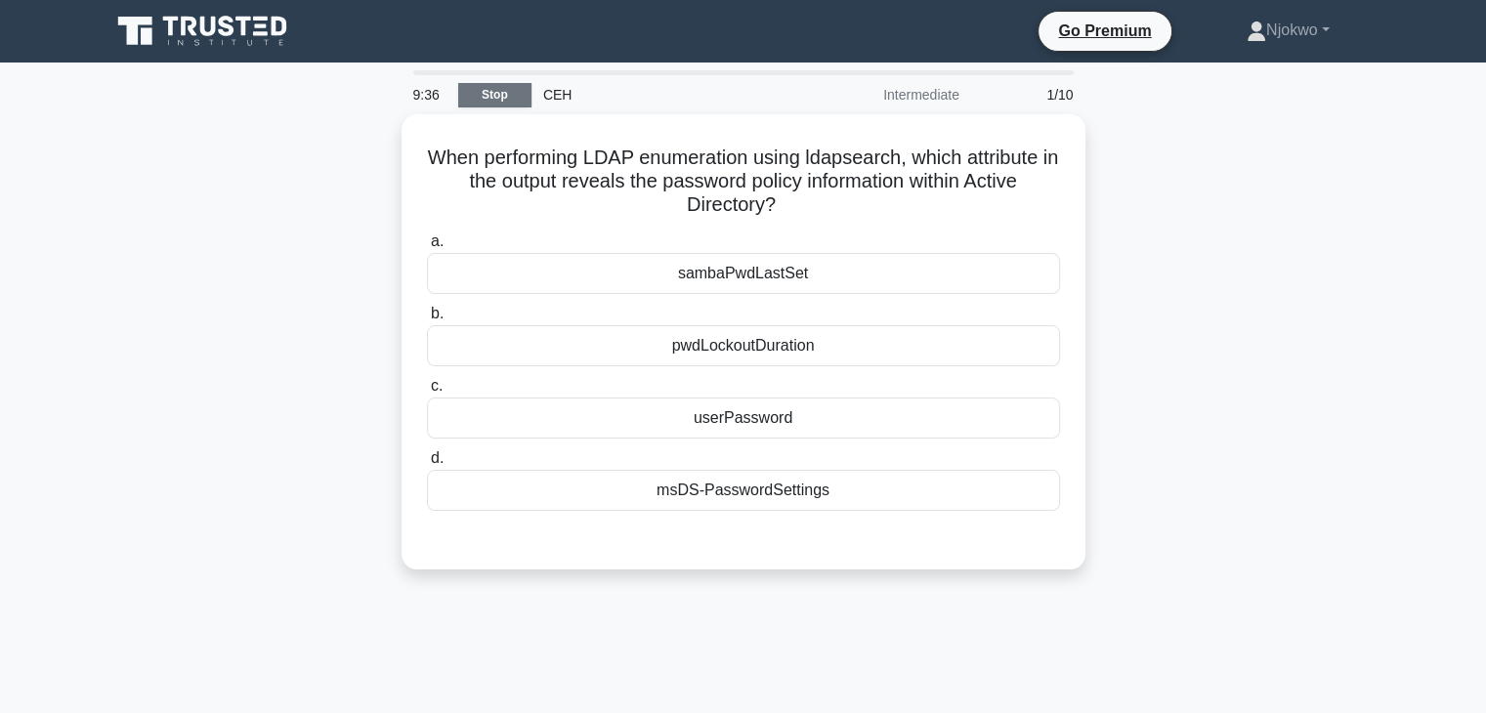
click at [498, 90] on link "Stop" at bounding box center [494, 95] width 73 height 24
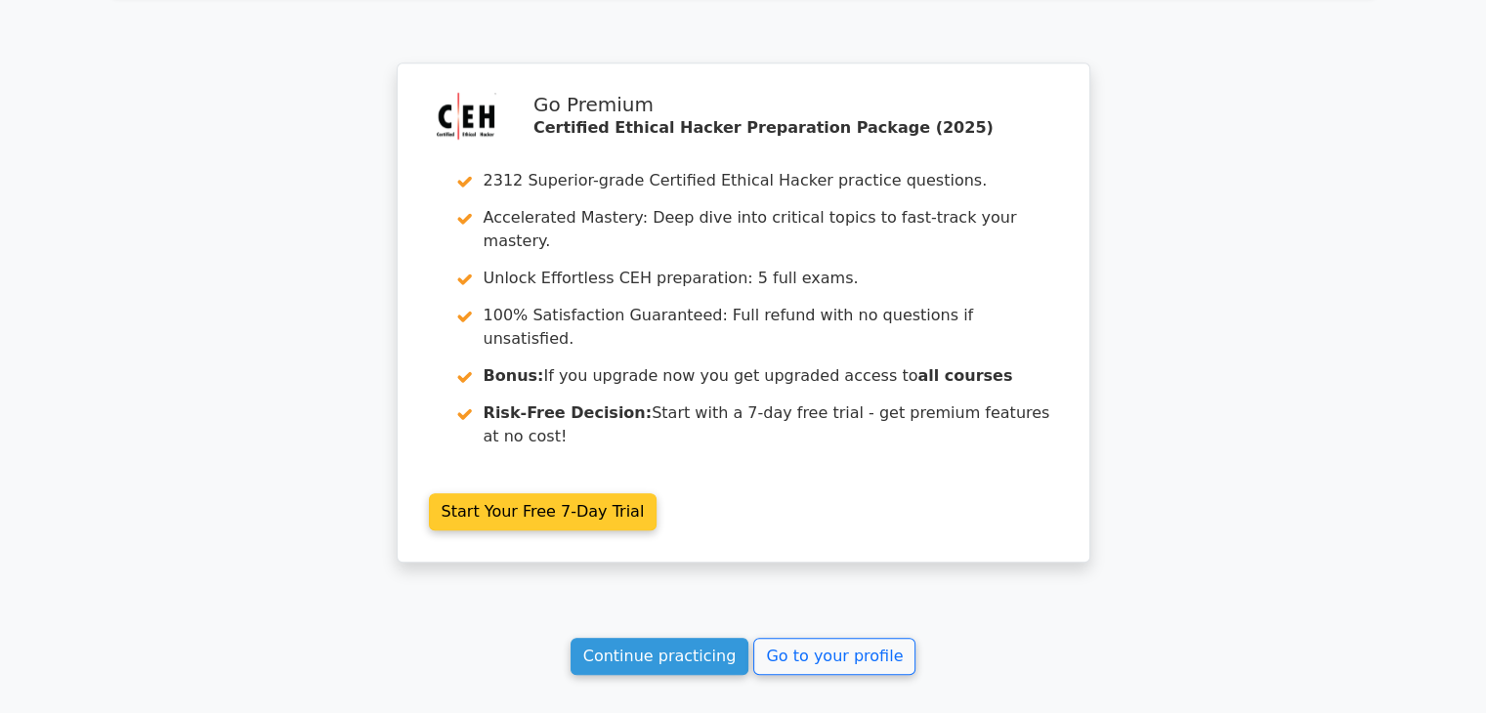
scroll to position [1658, 0]
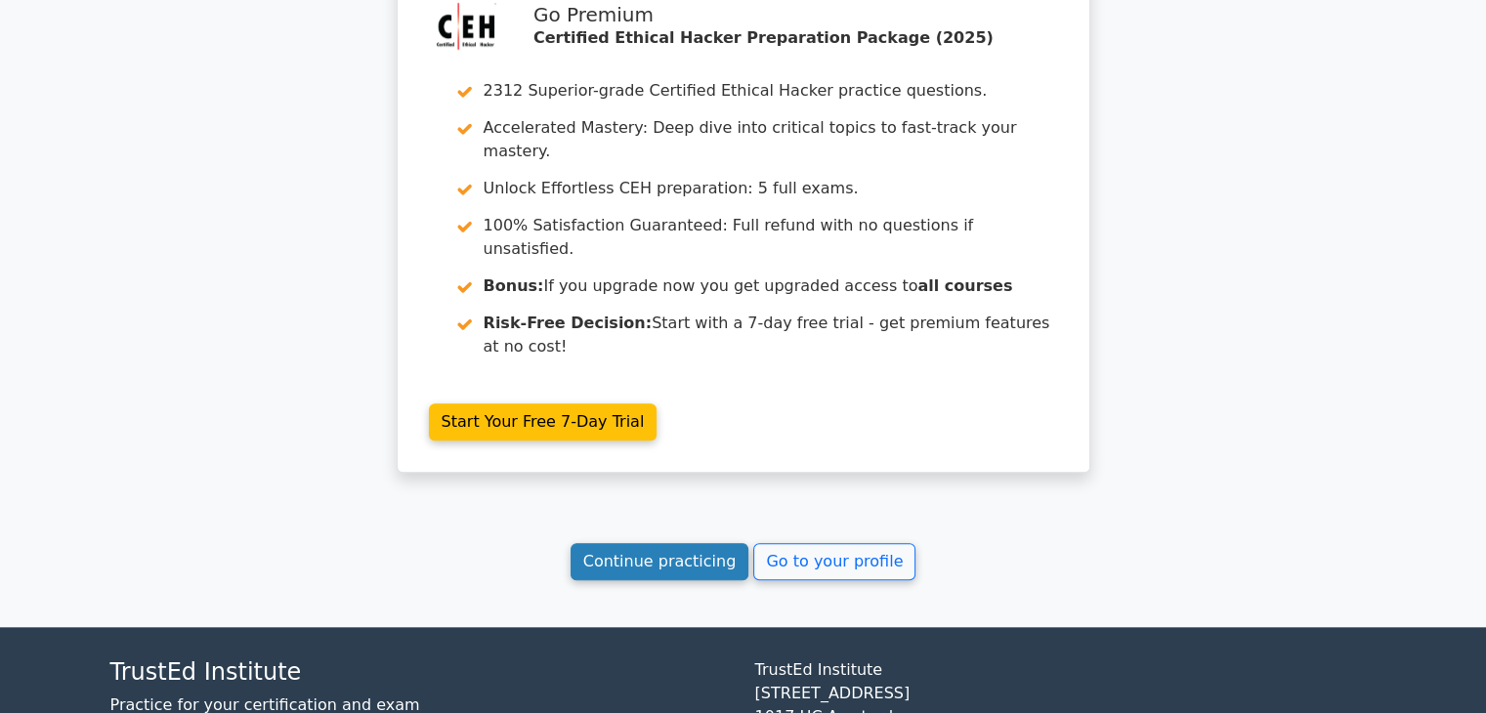
click at [682, 543] on link "Continue practicing" at bounding box center [660, 561] width 179 height 37
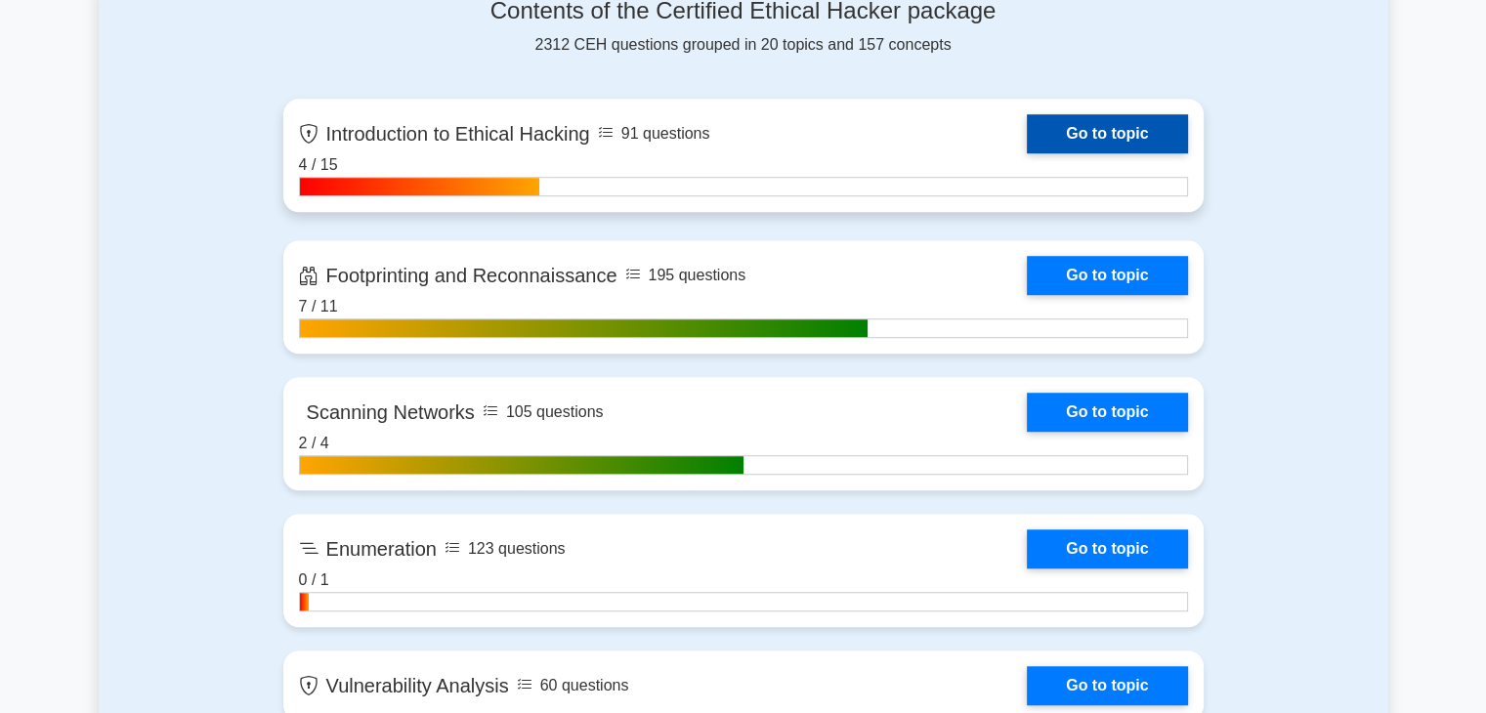
scroll to position [1368, 0]
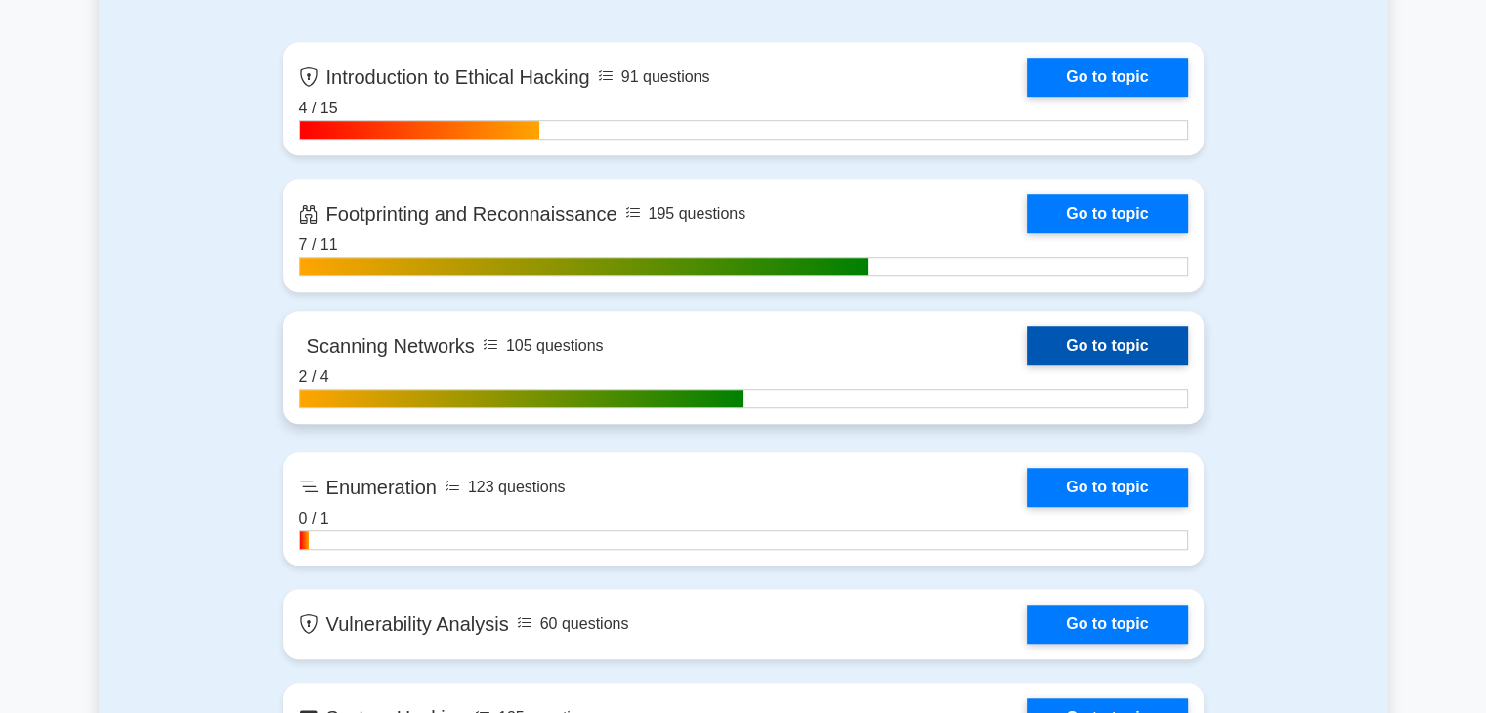
click at [1106, 341] on link "Go to topic" at bounding box center [1107, 345] width 160 height 39
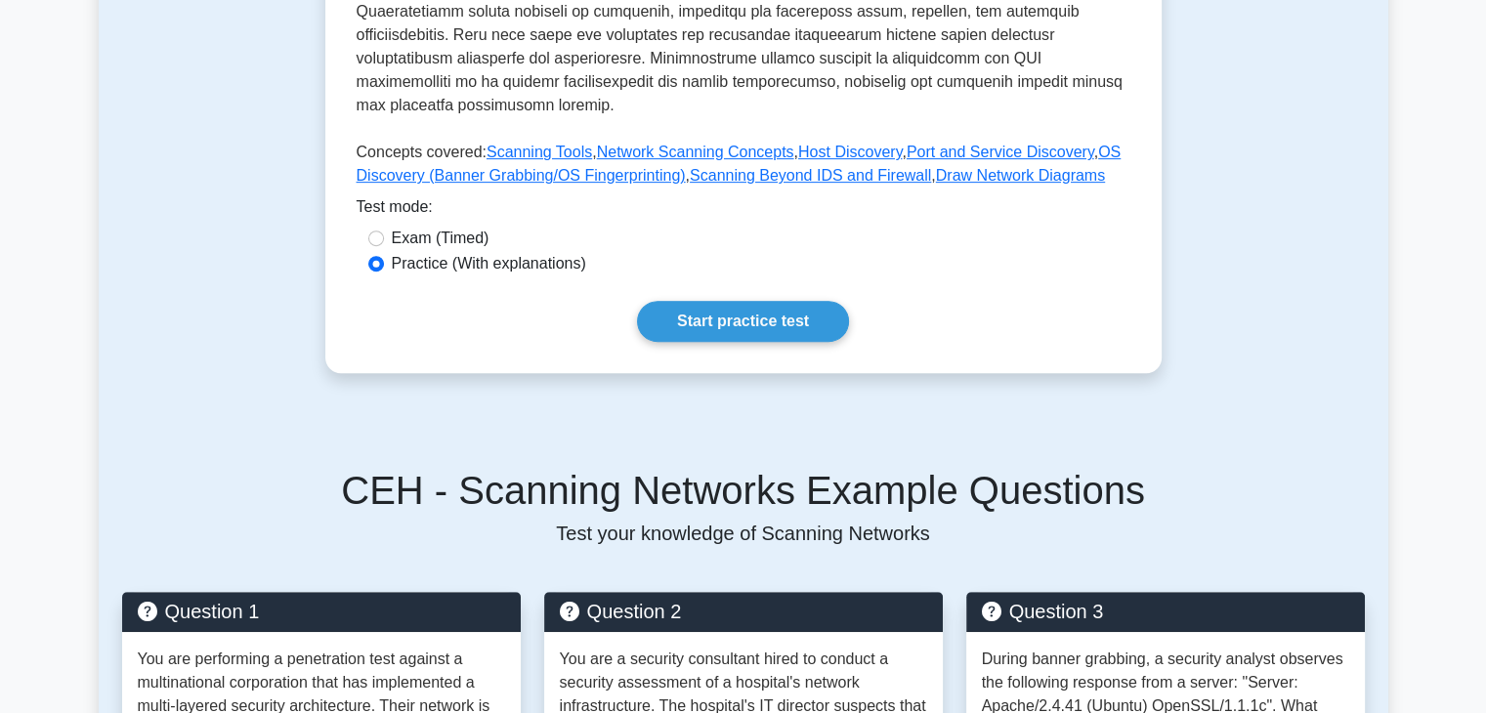
scroll to position [782, 0]
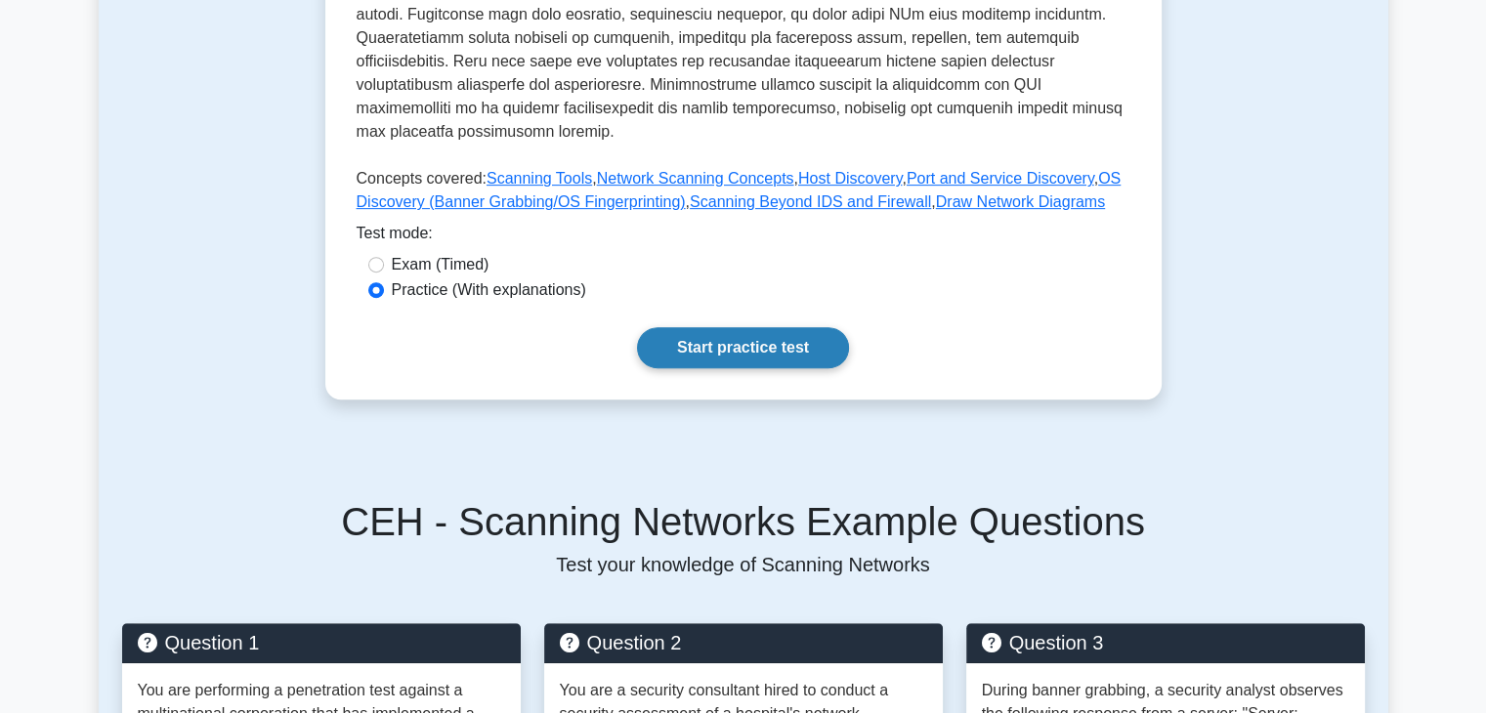
click at [762, 327] on link "Start practice test" at bounding box center [743, 347] width 212 height 41
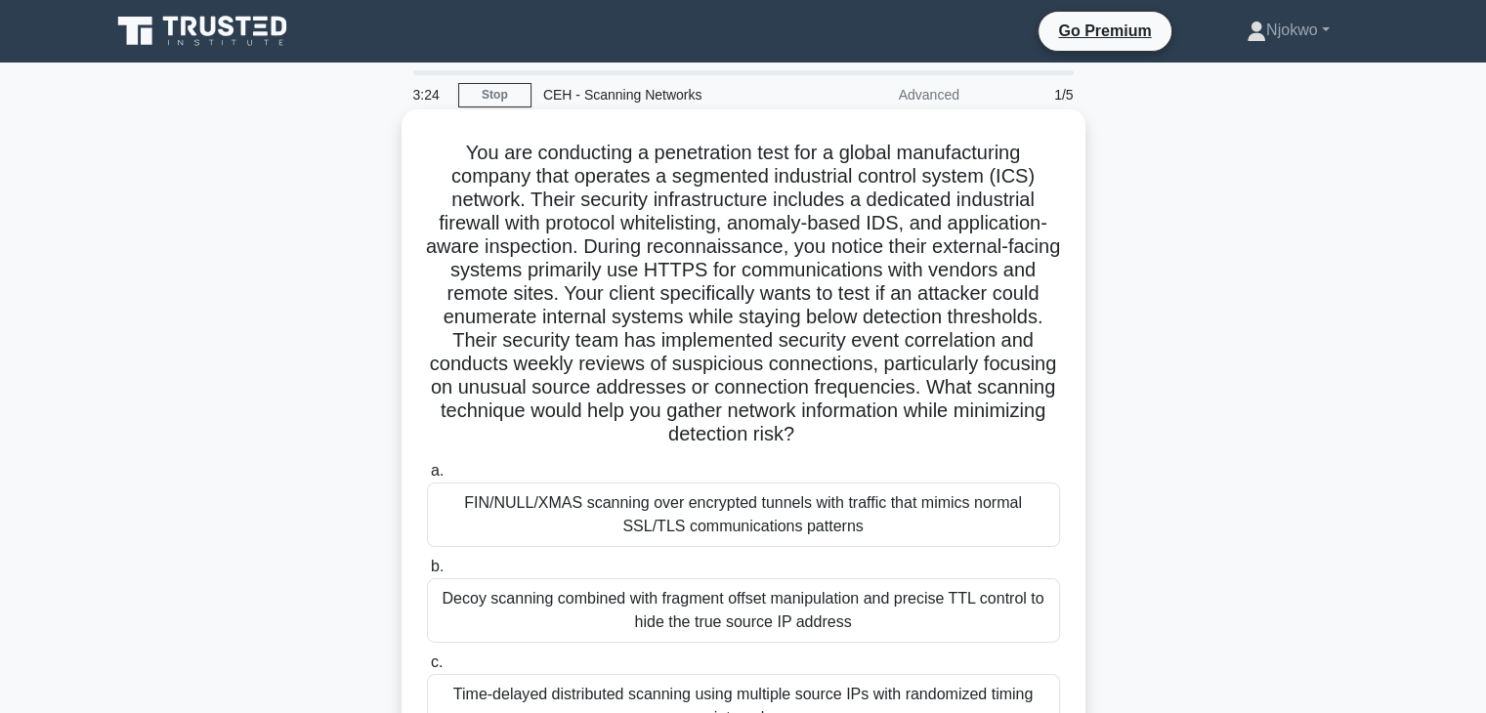
click at [770, 523] on div "FIN/NULL/XMAS scanning over encrypted tunnels with traffic that mimics normal S…" at bounding box center [743, 515] width 633 height 65
click at [427, 478] on input "a. FIN/NULL/XMAS scanning over encrypted tunnels with traffic that mimics norma…" at bounding box center [427, 471] width 0 height 13
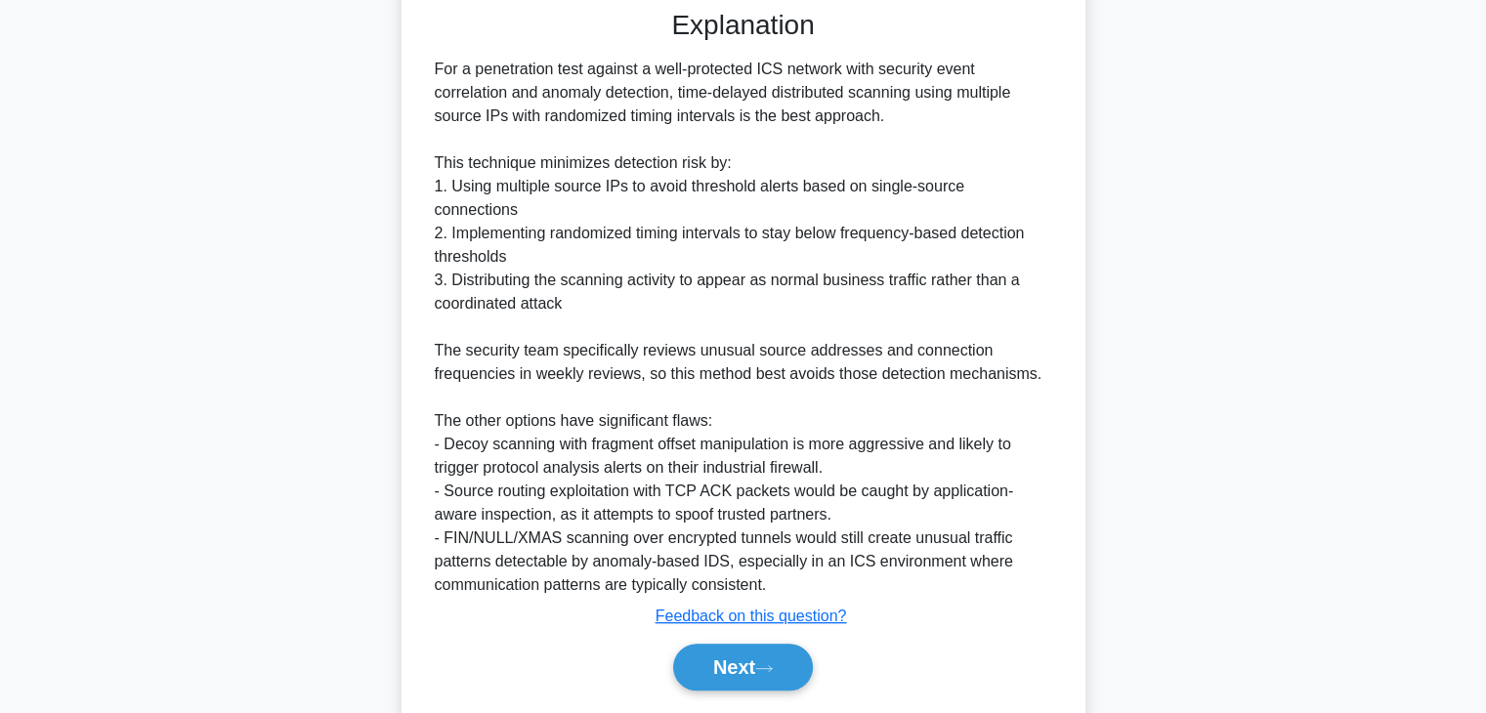
scroll to position [891, 0]
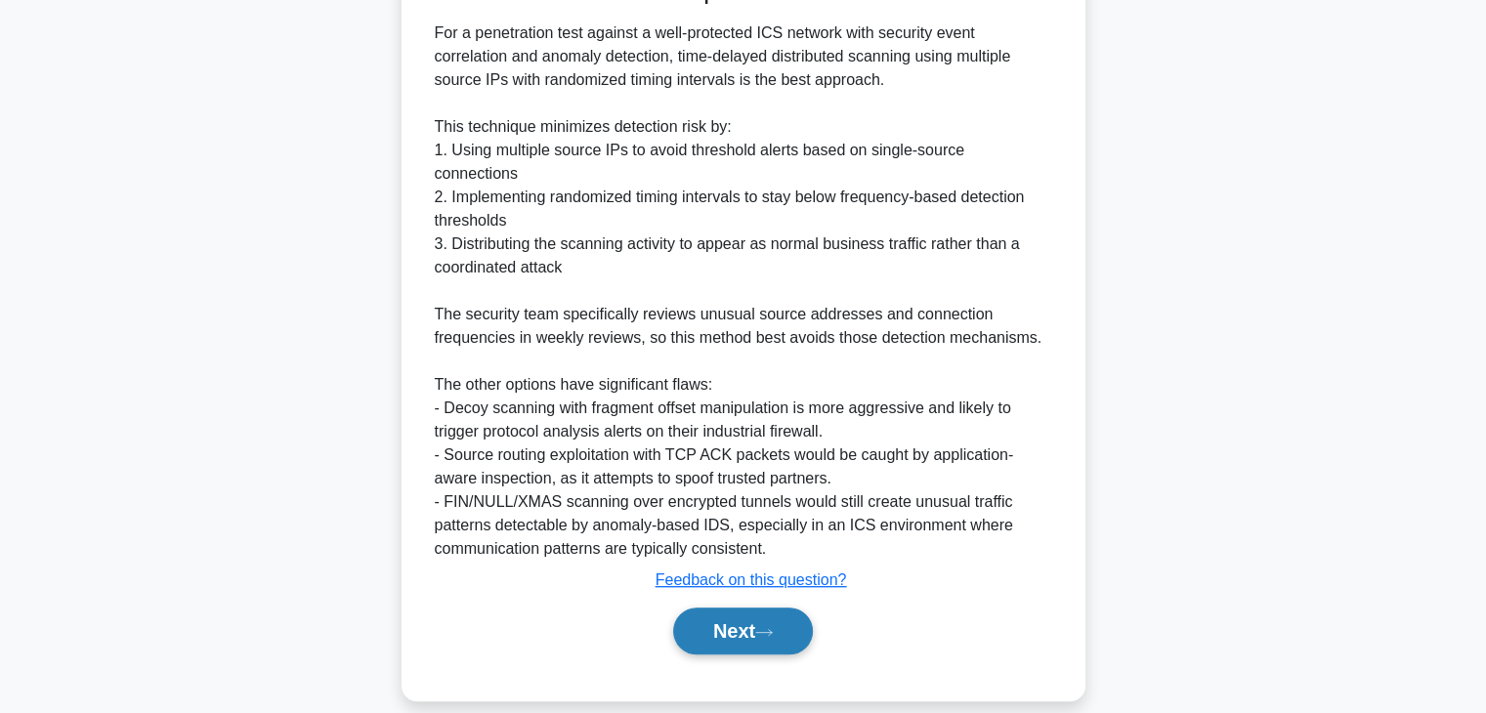
click at [728, 612] on button "Next" at bounding box center [743, 631] width 140 height 47
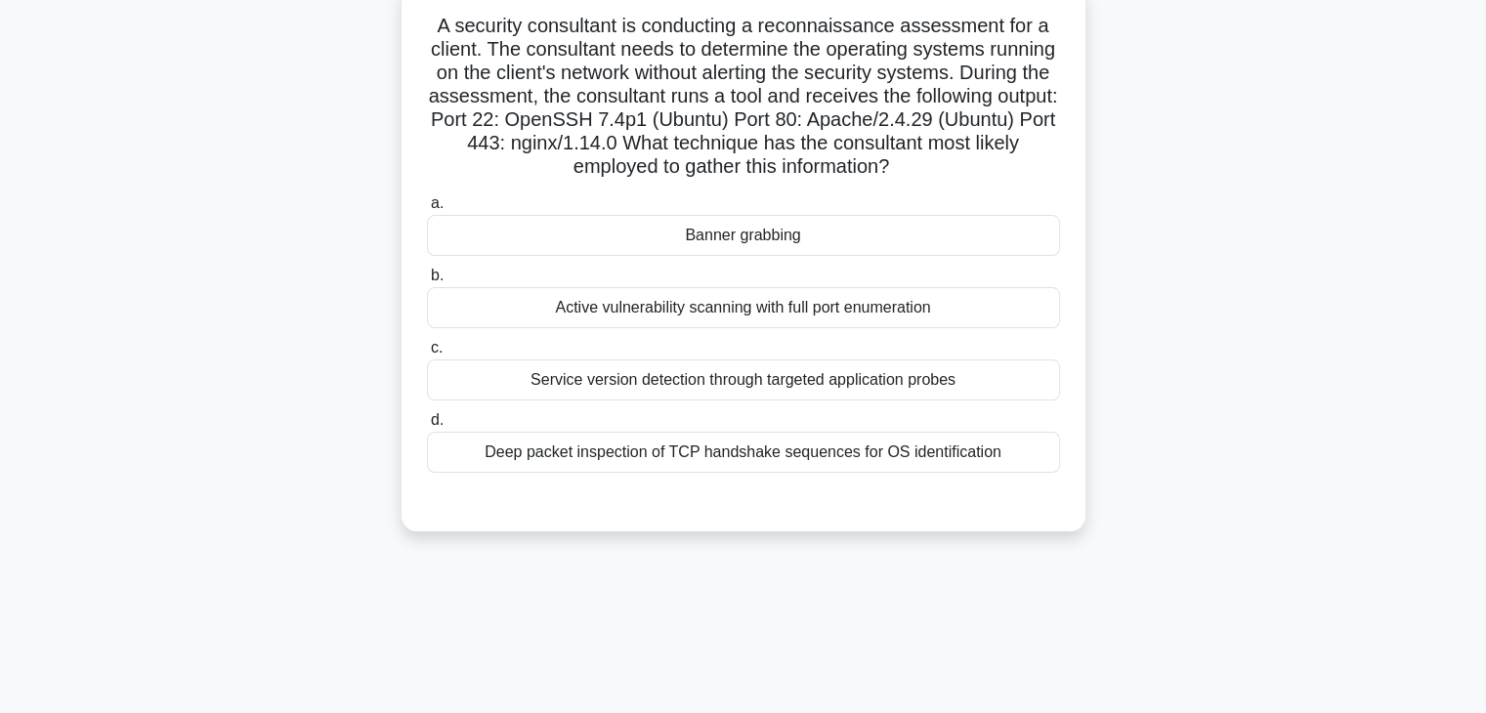
scroll to position [0, 0]
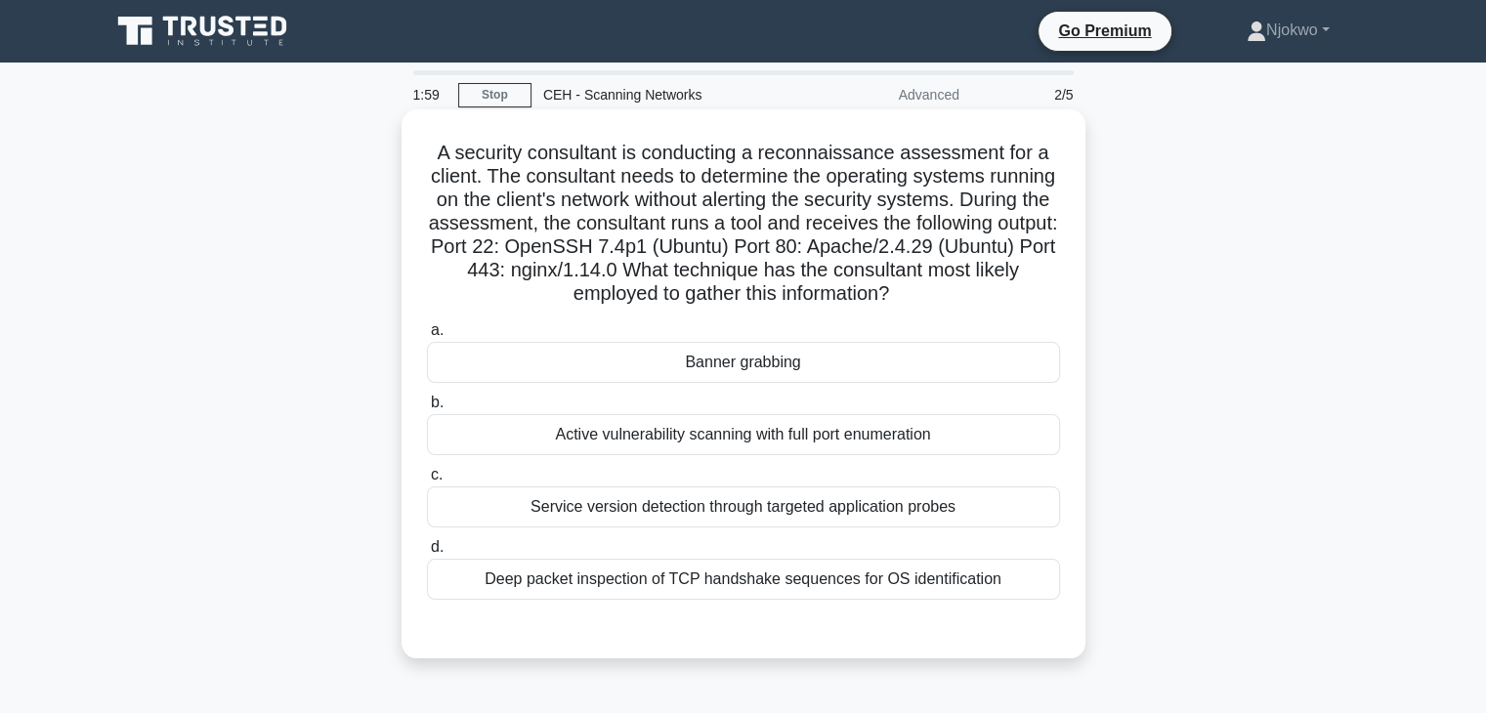
click at [726, 432] on div "Active vulnerability scanning with full port enumeration" at bounding box center [743, 434] width 633 height 41
click at [427, 409] on input "b. Active vulnerability scanning with full port enumeration" at bounding box center [427, 403] width 0 height 13
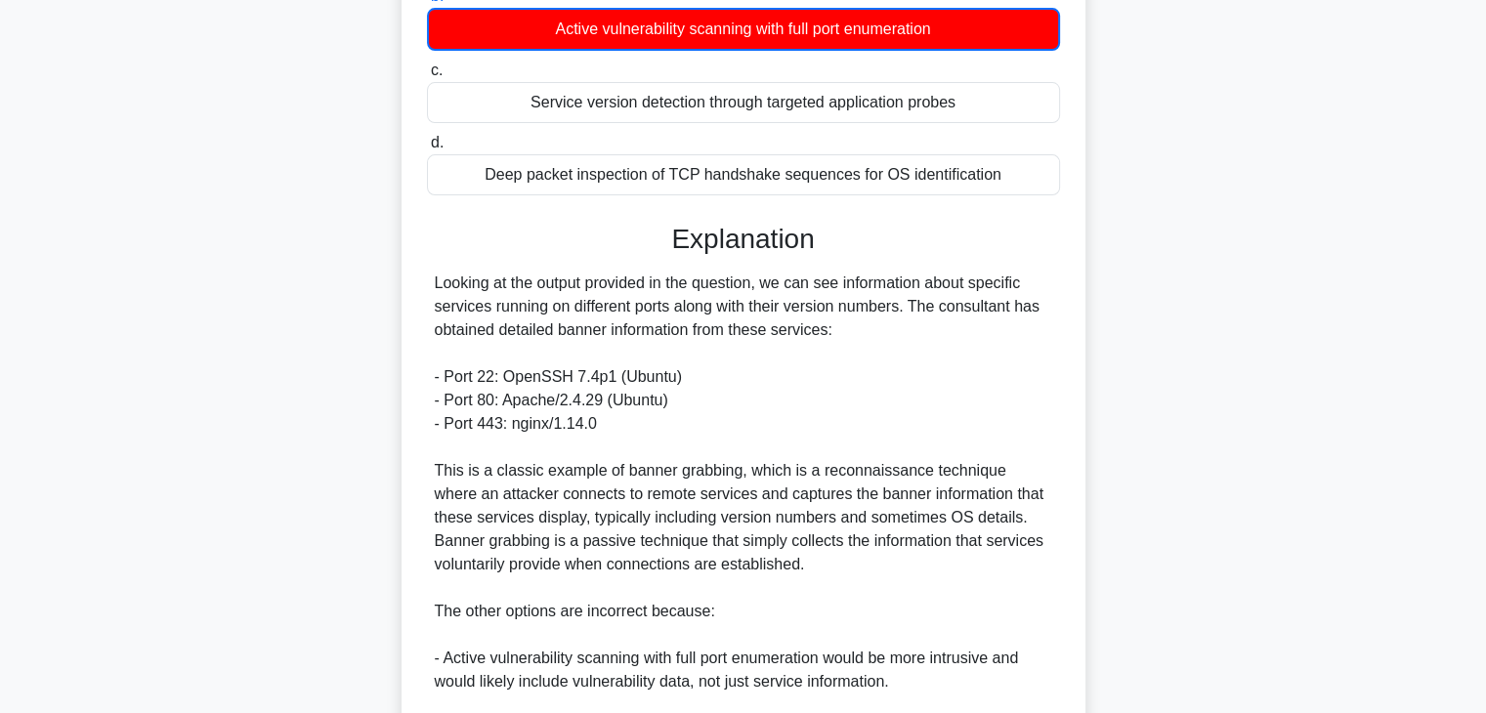
scroll to position [751, 0]
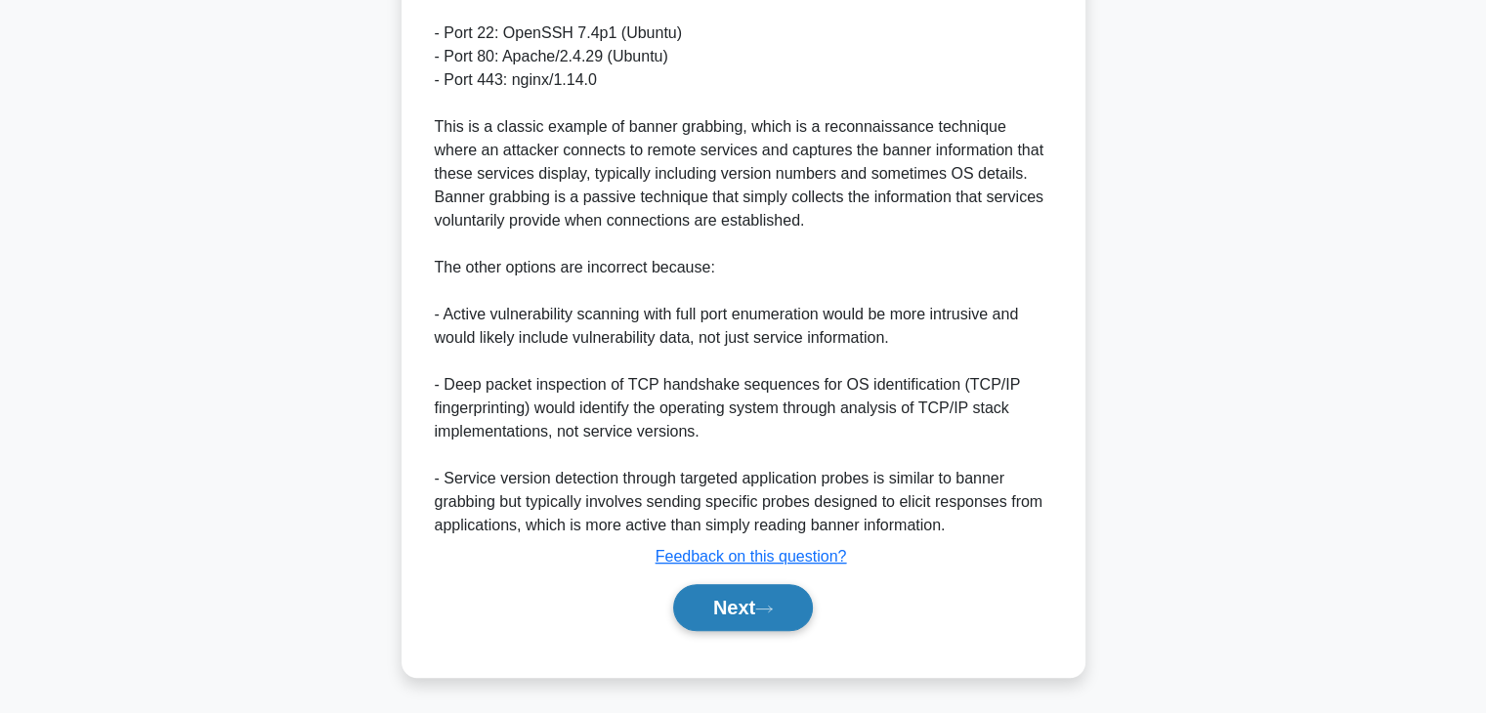
click at [718, 603] on button "Next" at bounding box center [743, 607] width 140 height 47
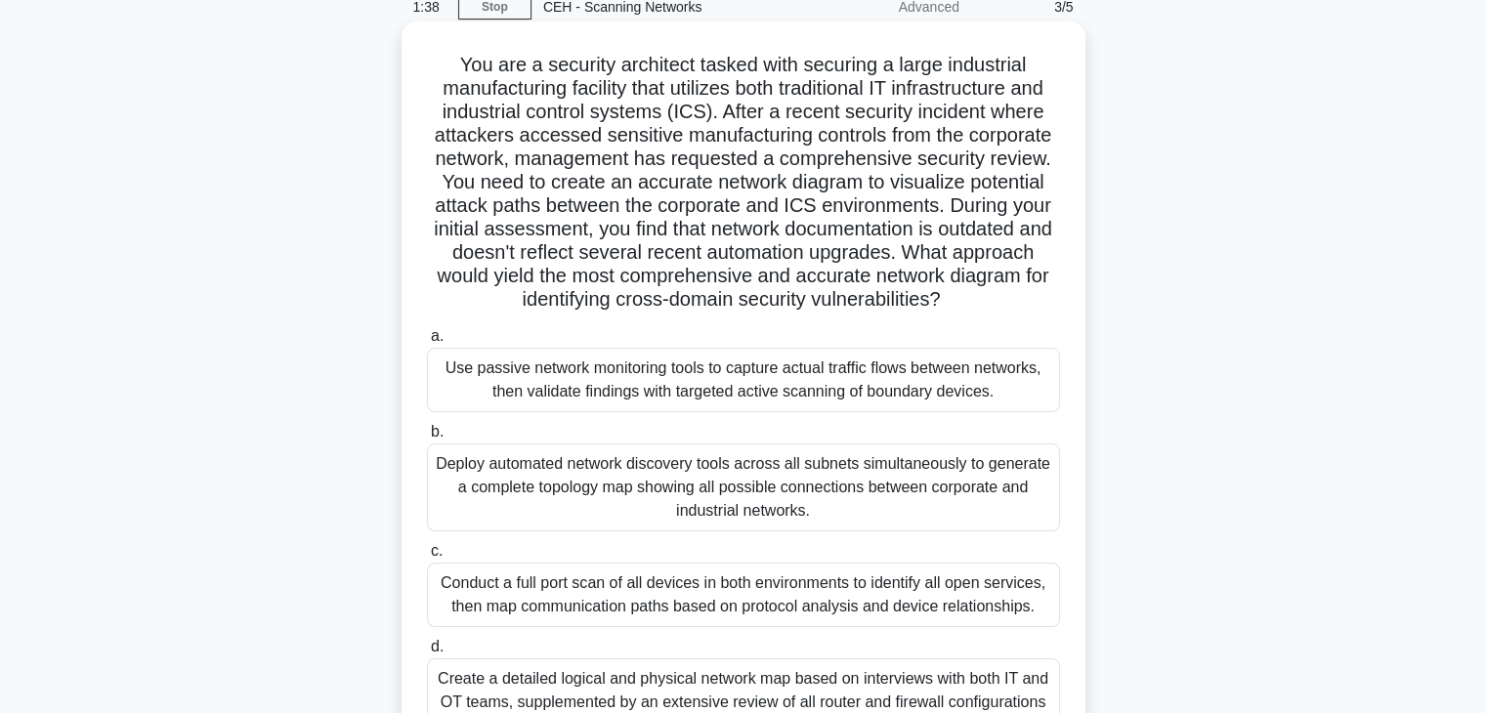
scroll to position [0, 0]
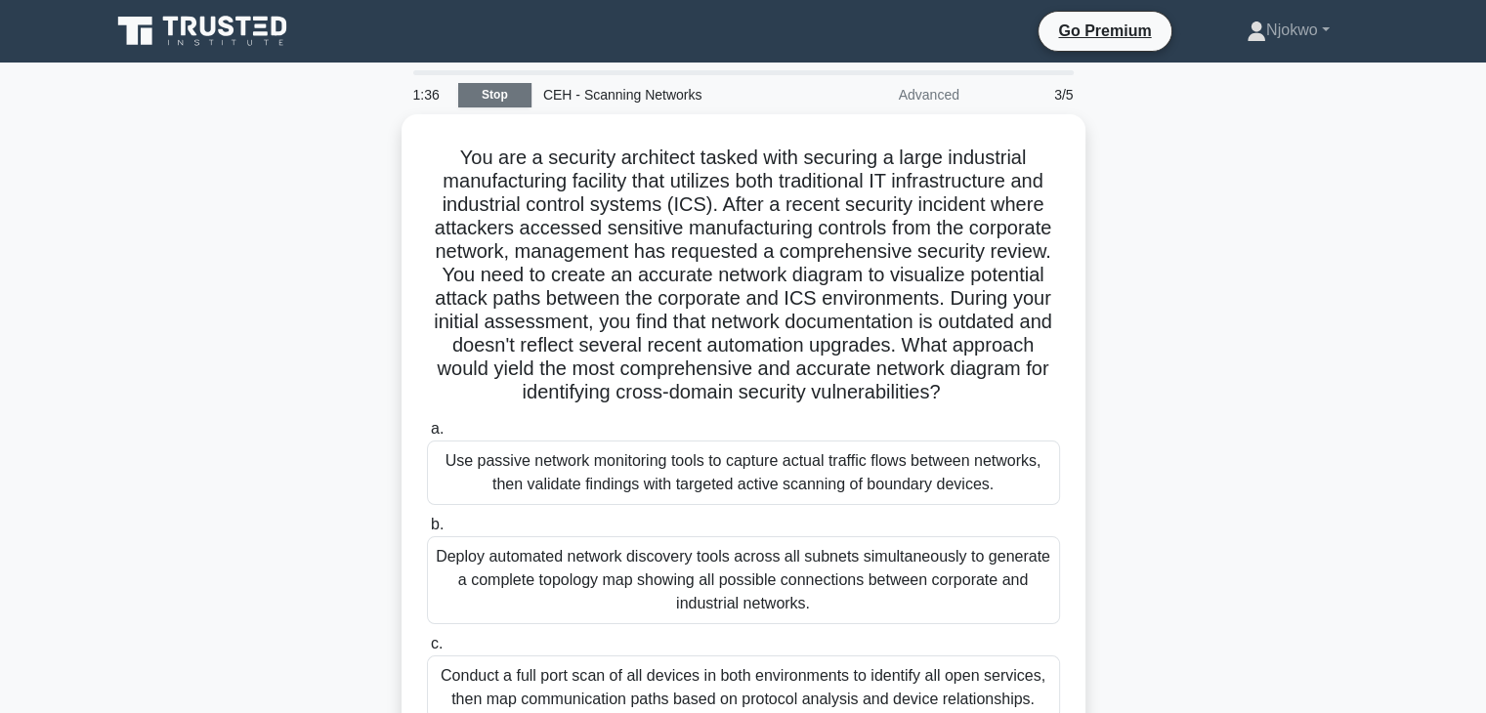
click at [476, 91] on link "Stop" at bounding box center [494, 95] width 73 height 24
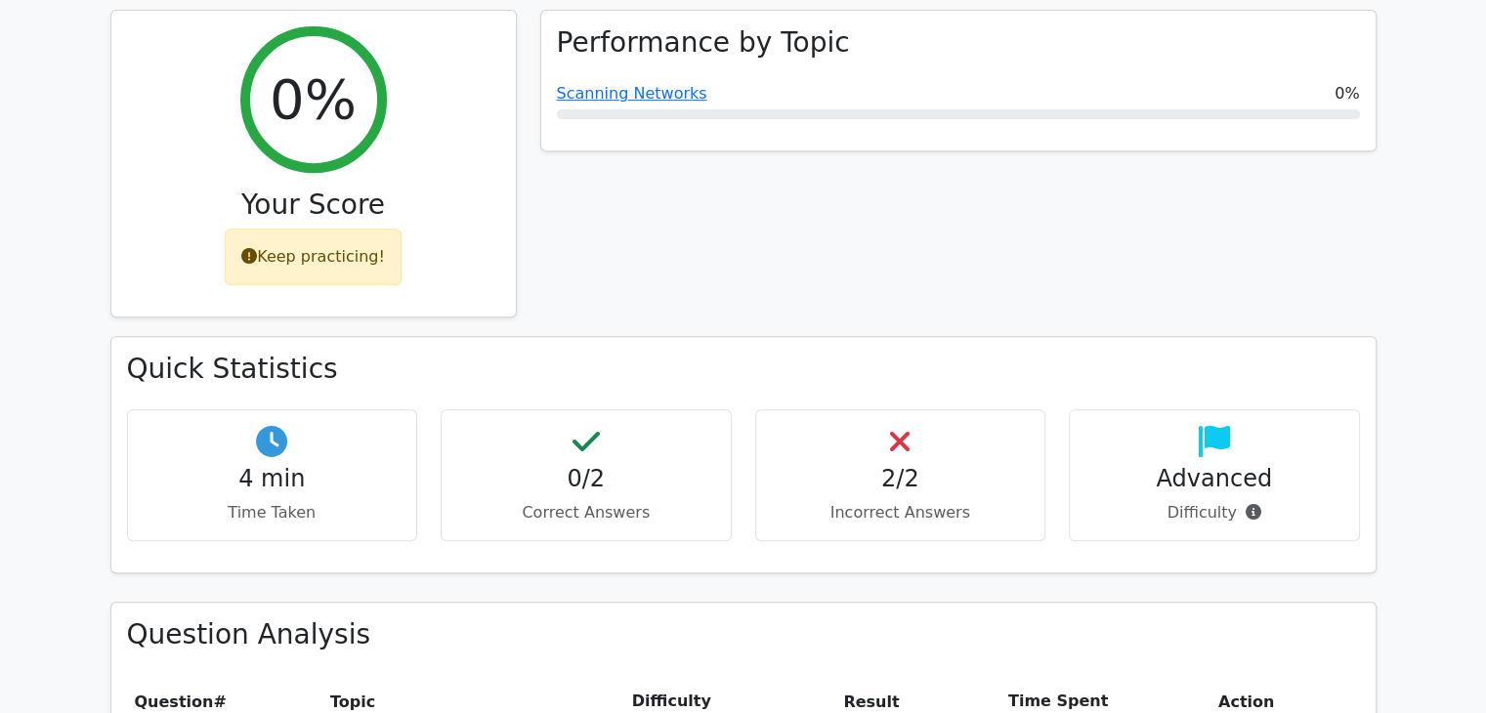
scroll to position [782, 0]
